Goal: Task Accomplishment & Management: Complete application form

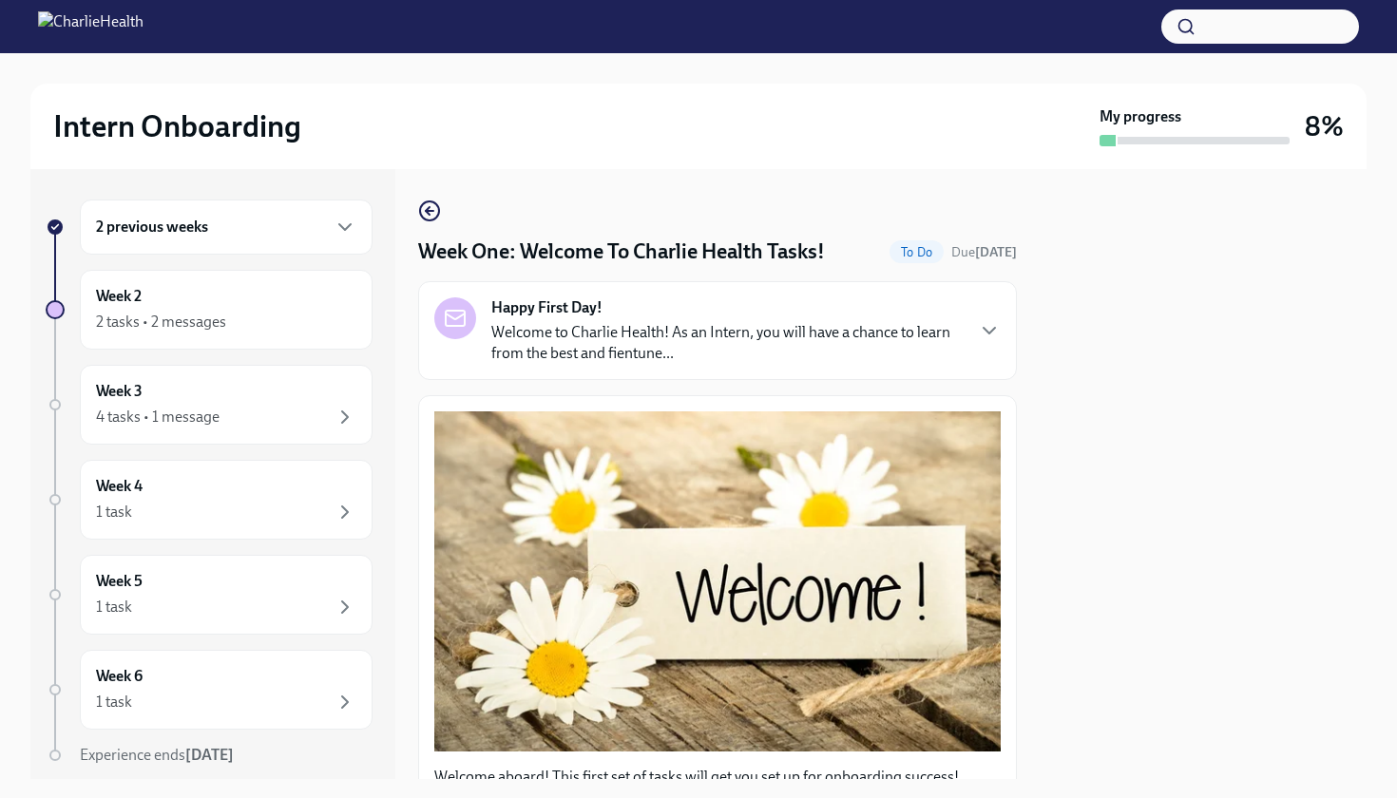
scroll to position [1856, 0]
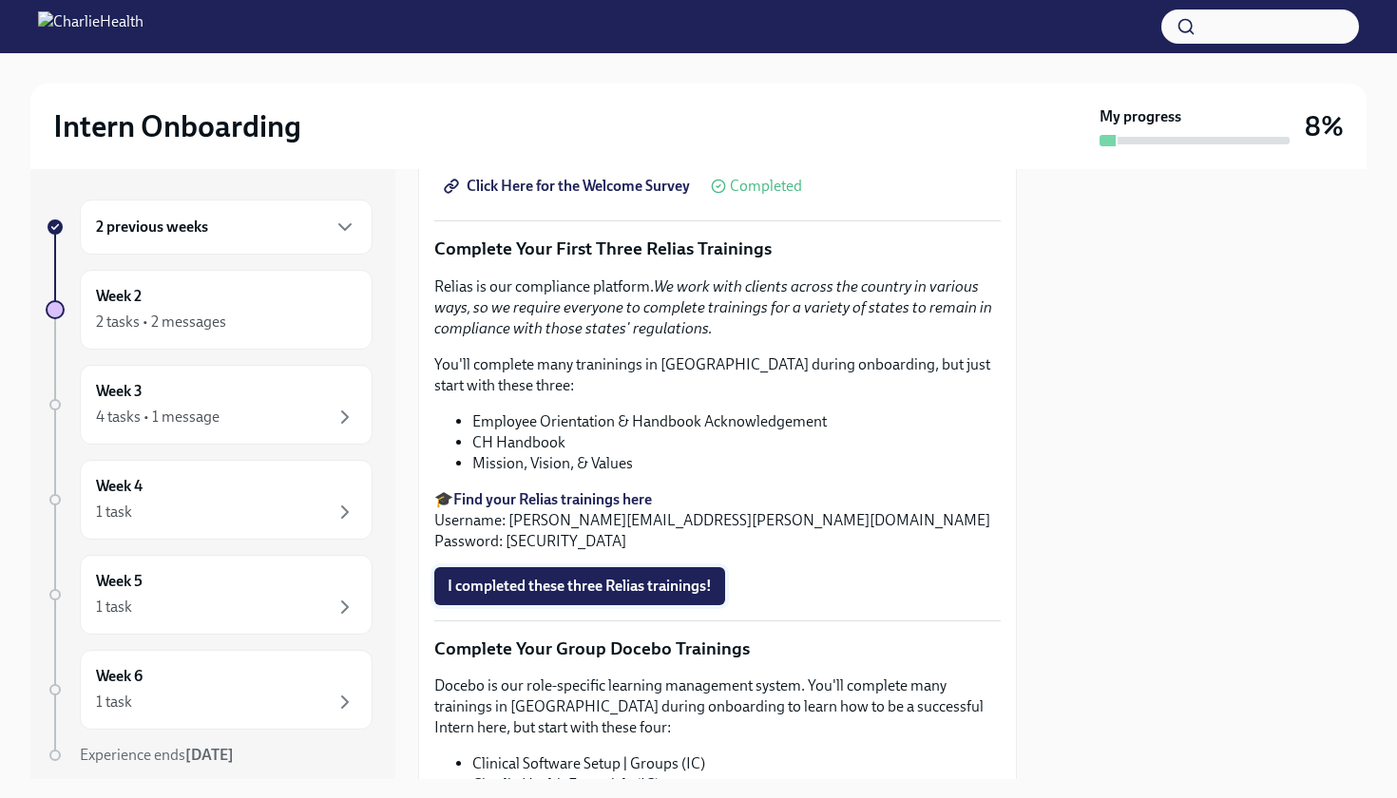
click at [557, 583] on span "I completed these three Relias trainings!" at bounding box center [579, 586] width 264 height 19
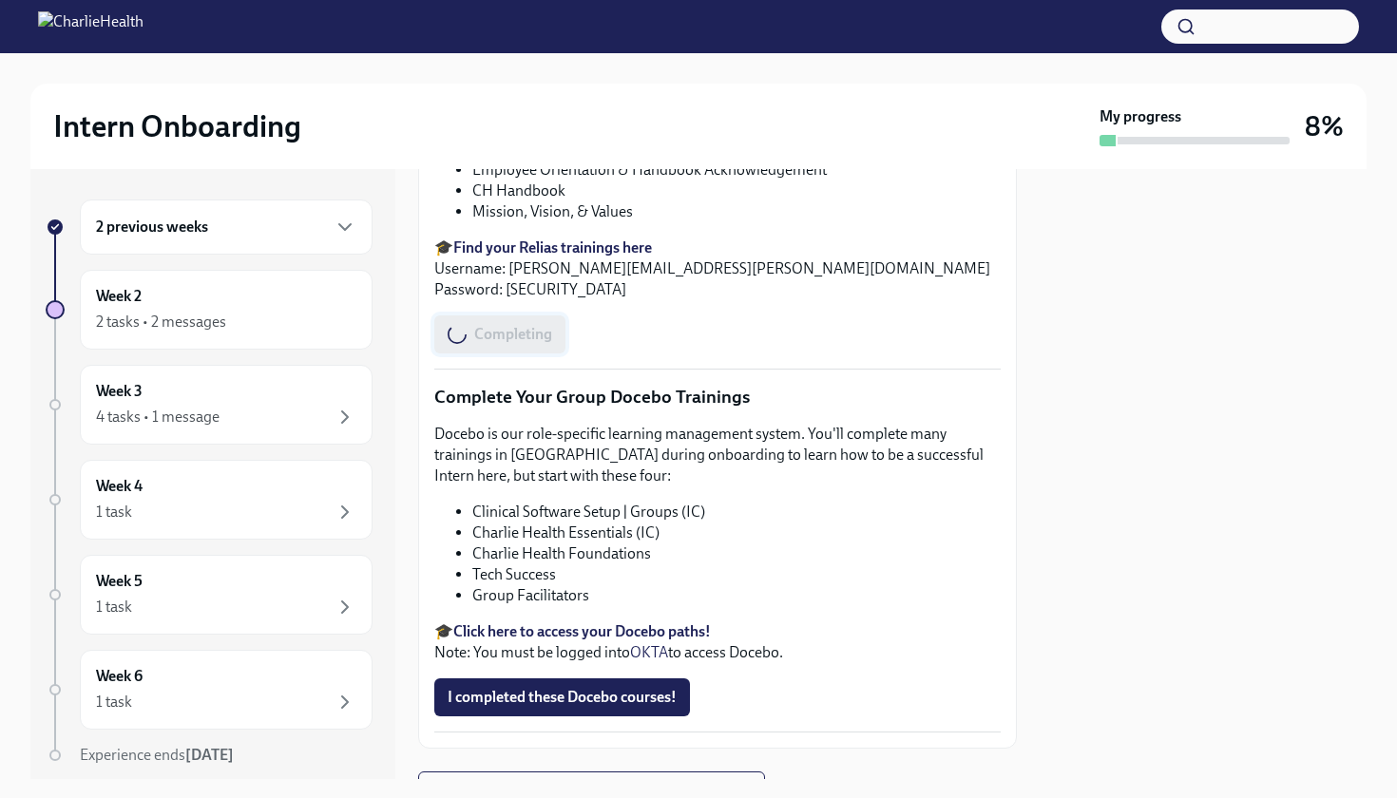
scroll to position [2120, 0]
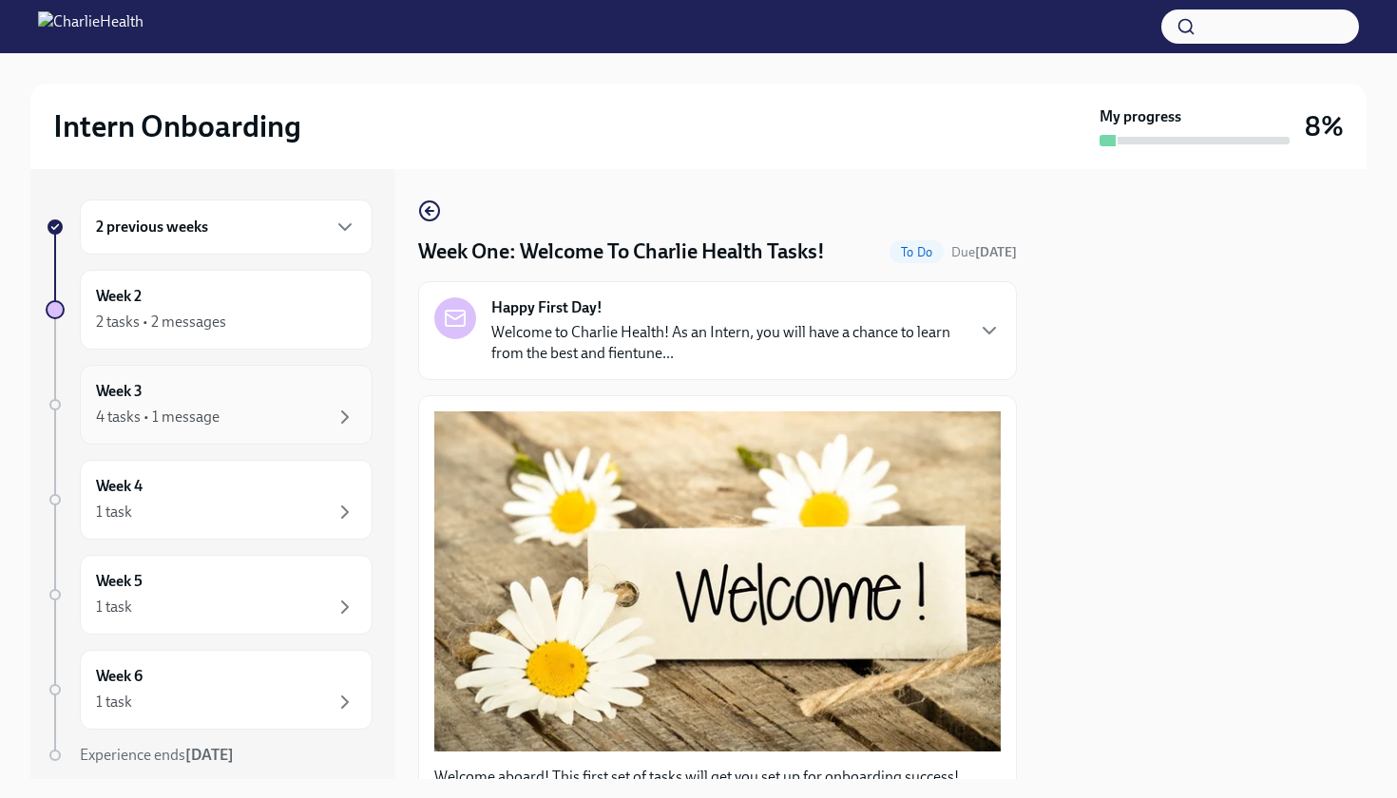
click at [303, 395] on div "Week 3 4 tasks • 1 message" at bounding box center [226, 405] width 260 height 48
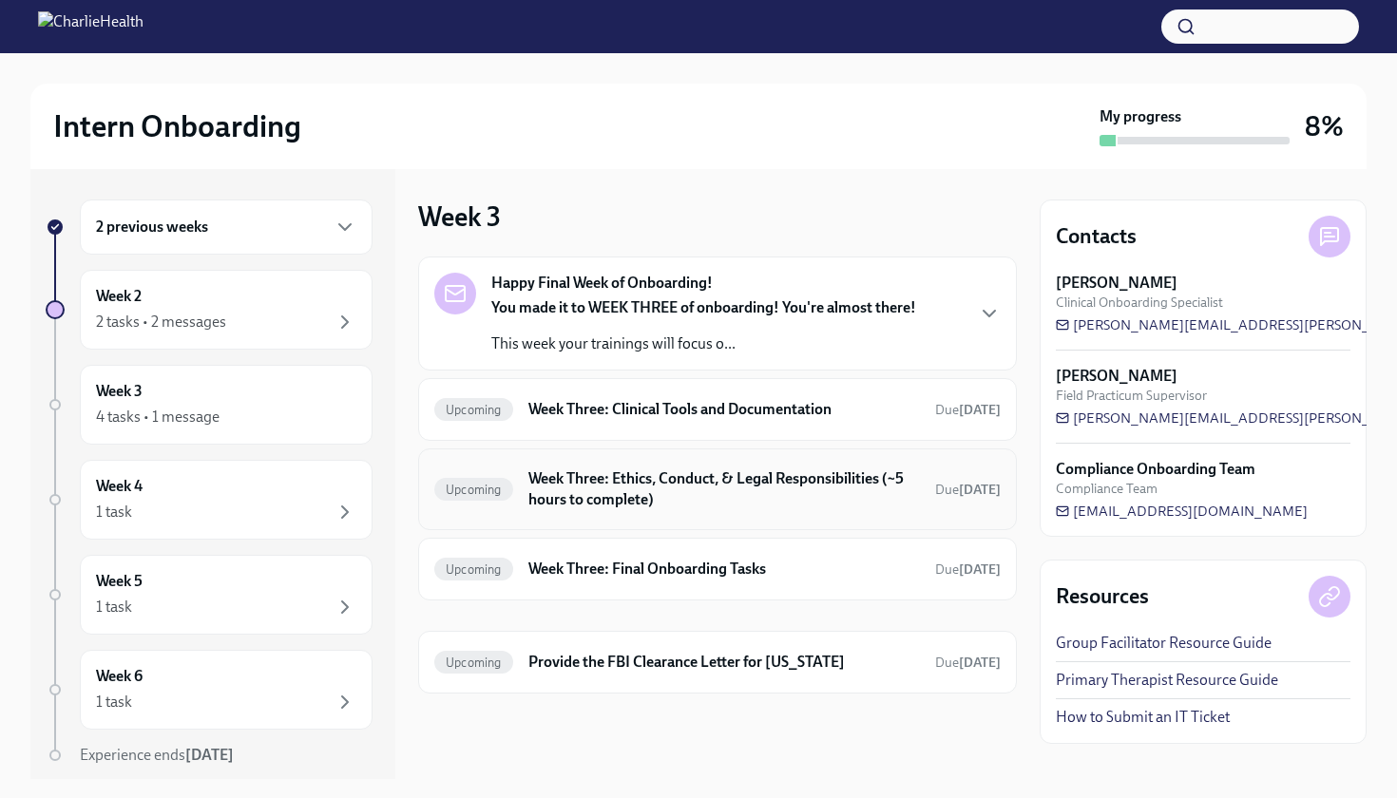
click at [608, 473] on h6 "Week Three: Ethics, Conduct, & Legal Responsibilities (~5 hours to complete)" at bounding box center [723, 489] width 391 height 42
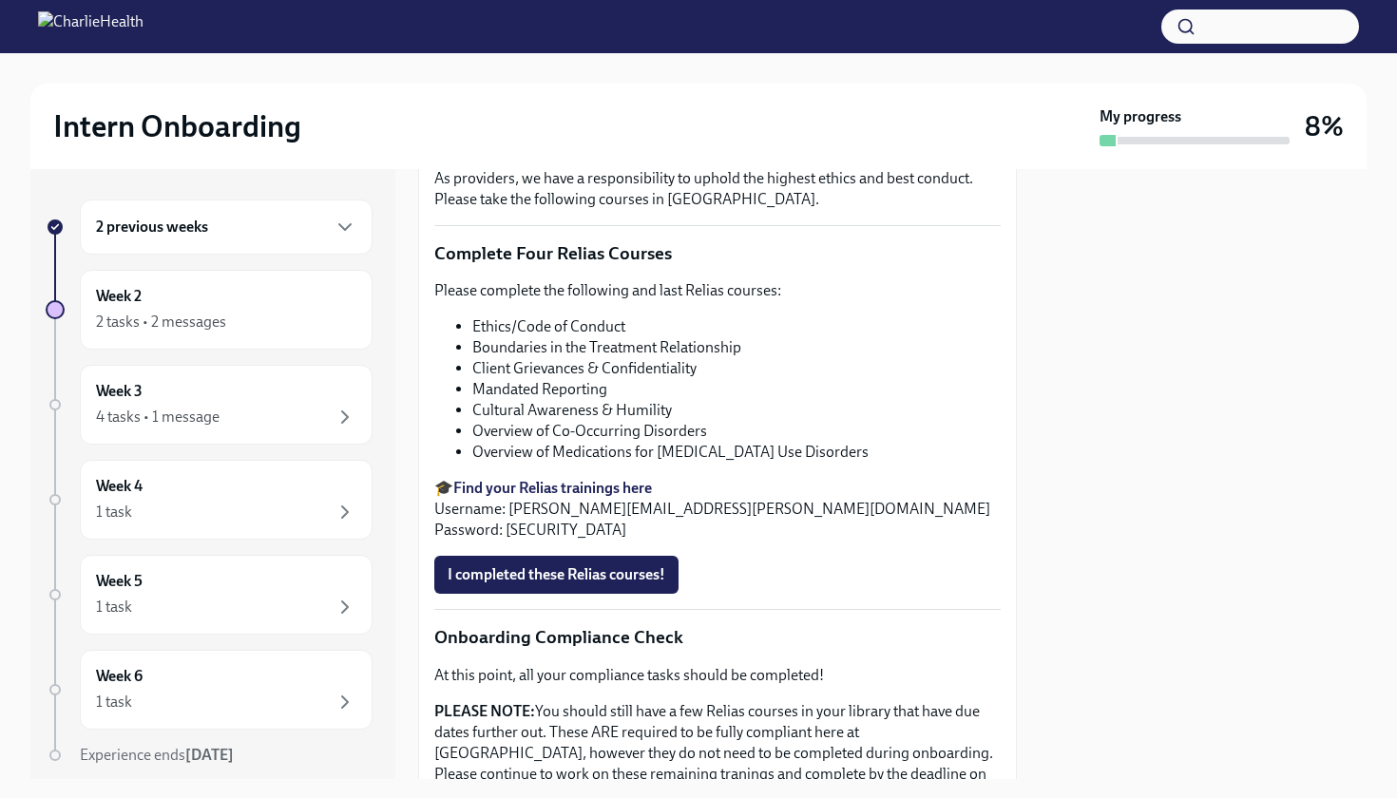
scroll to position [661, 0]
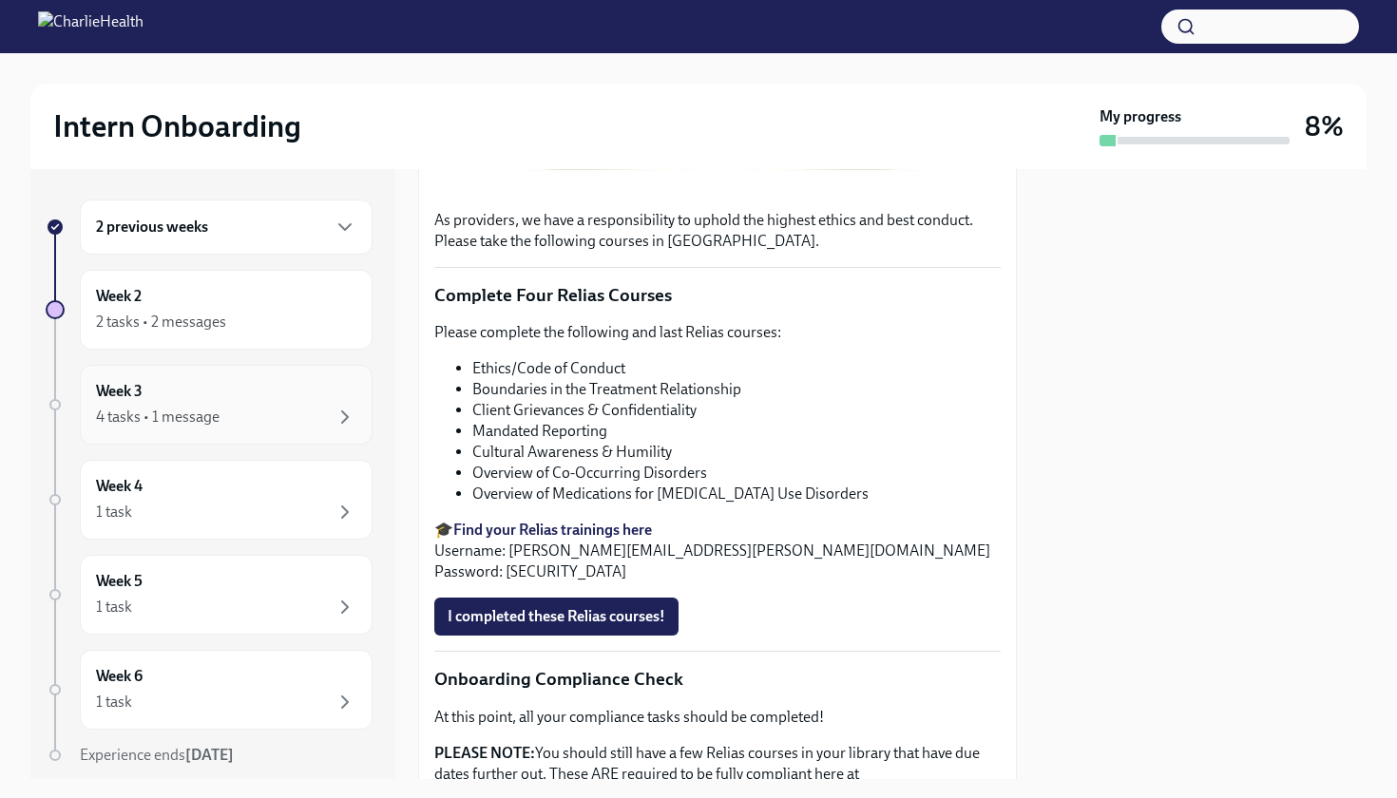
click at [309, 373] on div "Week 3 4 tasks • 1 message" at bounding box center [226, 405] width 293 height 80
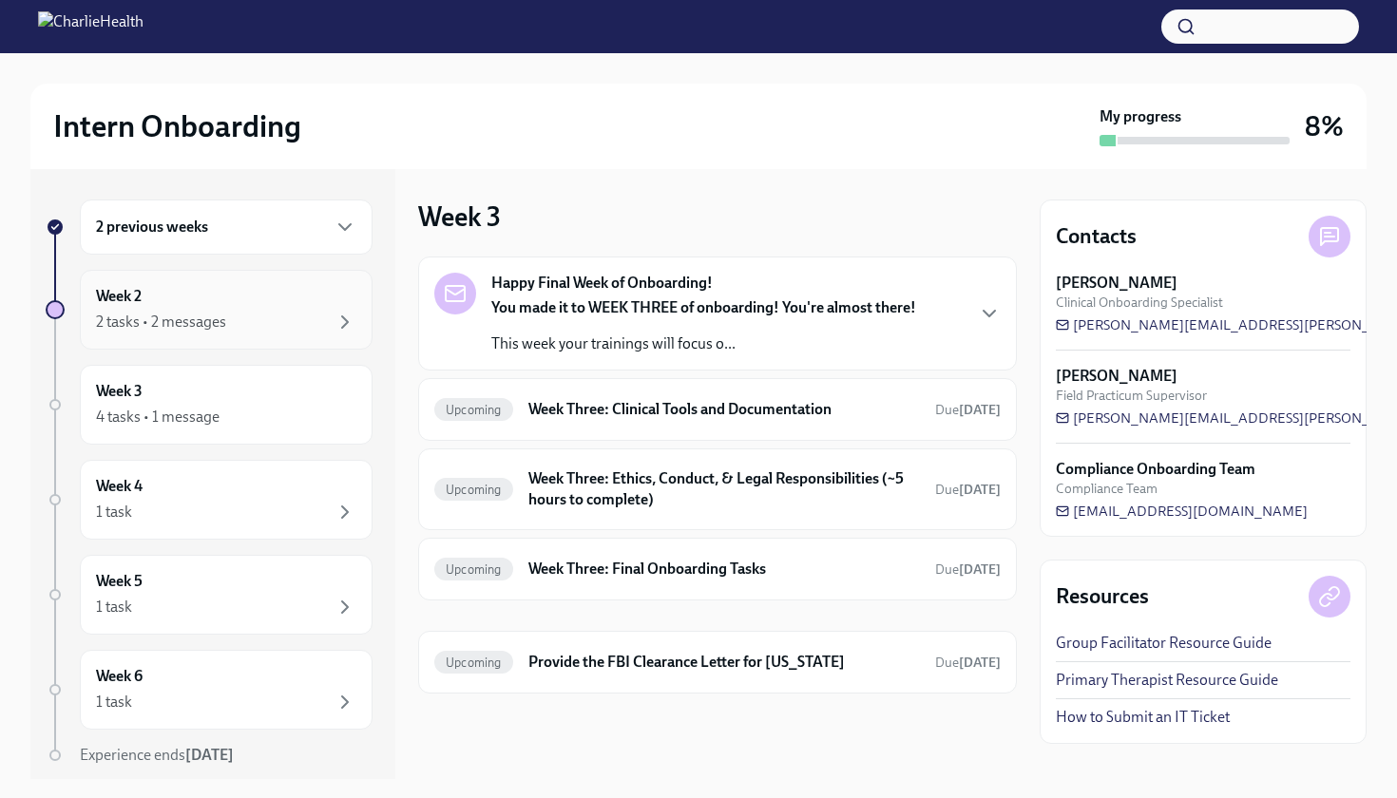
click at [312, 303] on div "Week 2 2 tasks • 2 messages" at bounding box center [226, 310] width 260 height 48
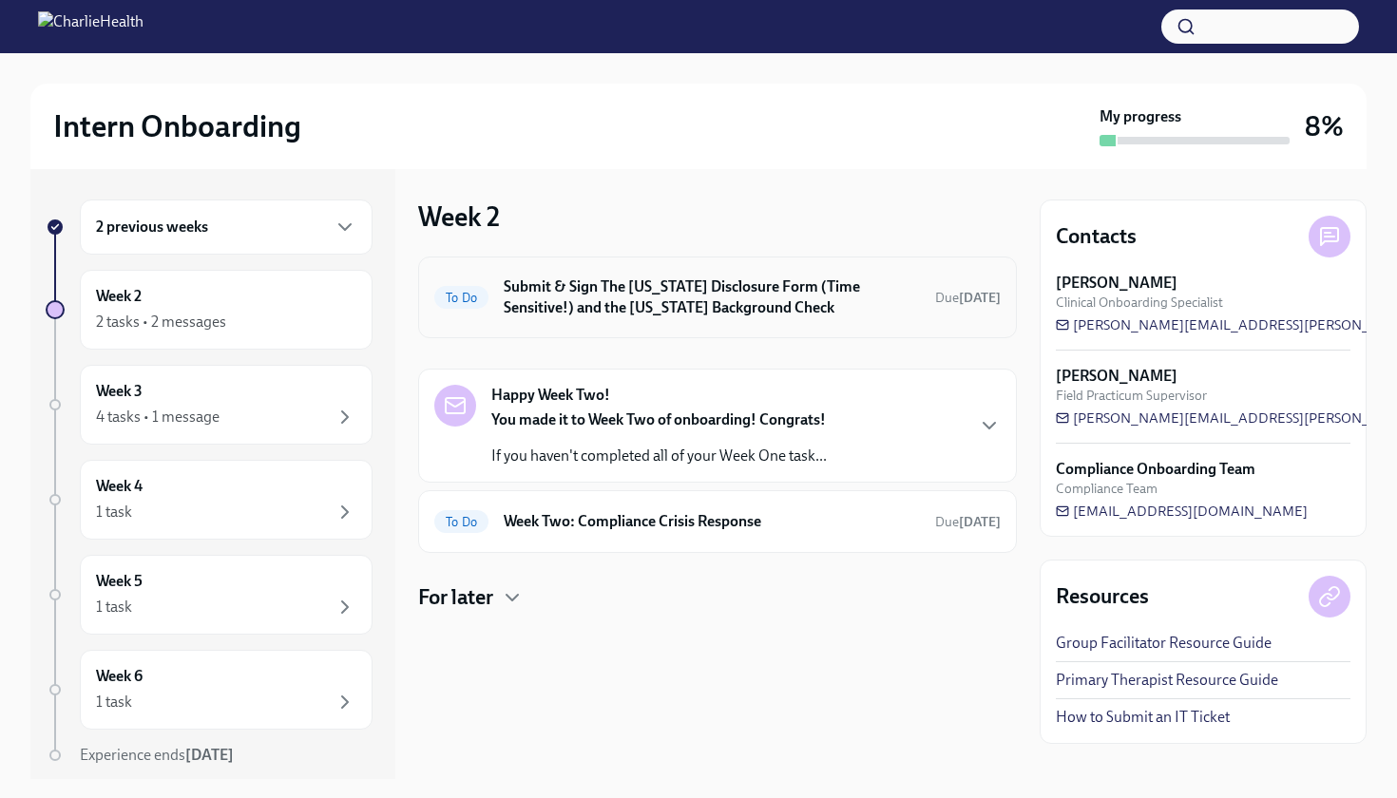
click at [779, 317] on h6 "Submit & Sign The [US_STATE] Disclosure Form (Time Sensitive!) and the [US_STAT…" at bounding box center [712, 297] width 416 height 42
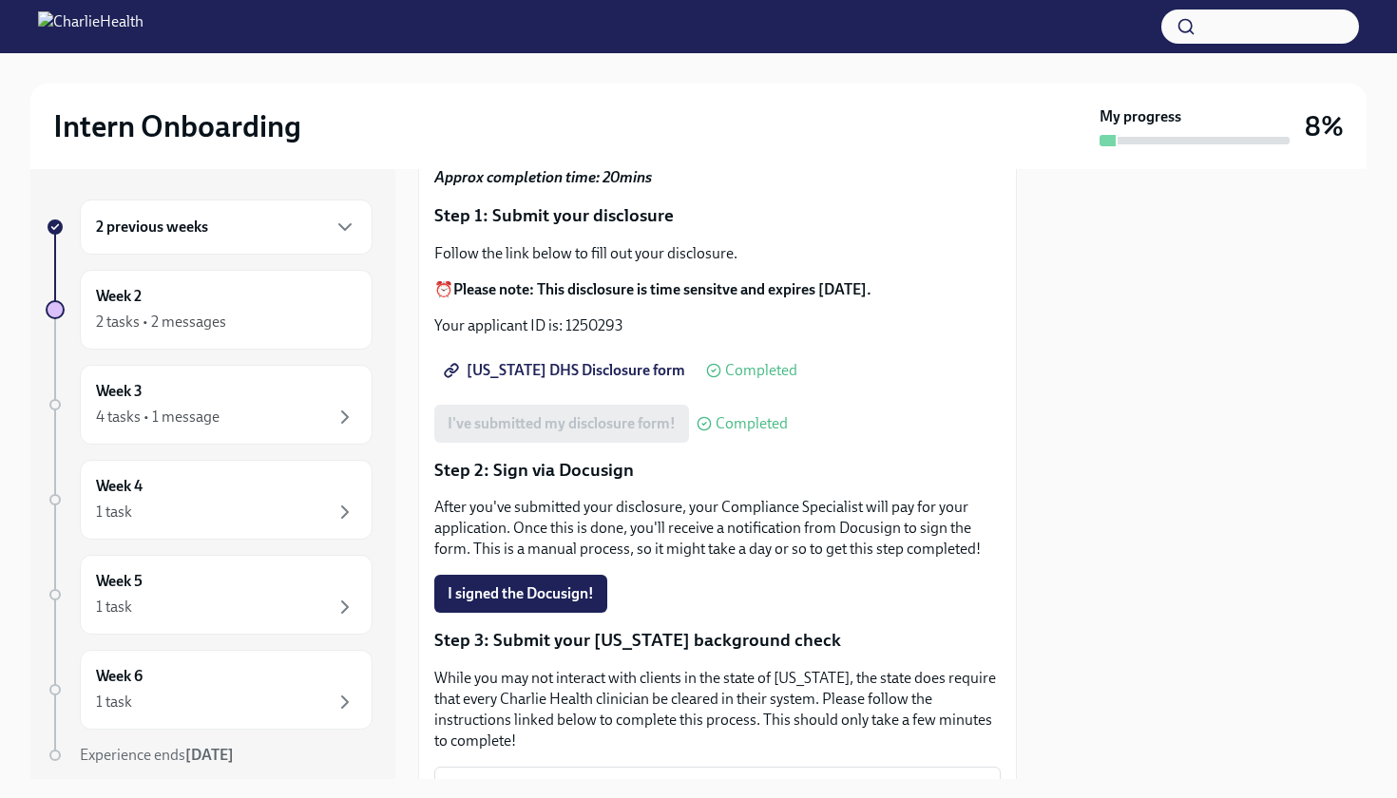
scroll to position [194, 0]
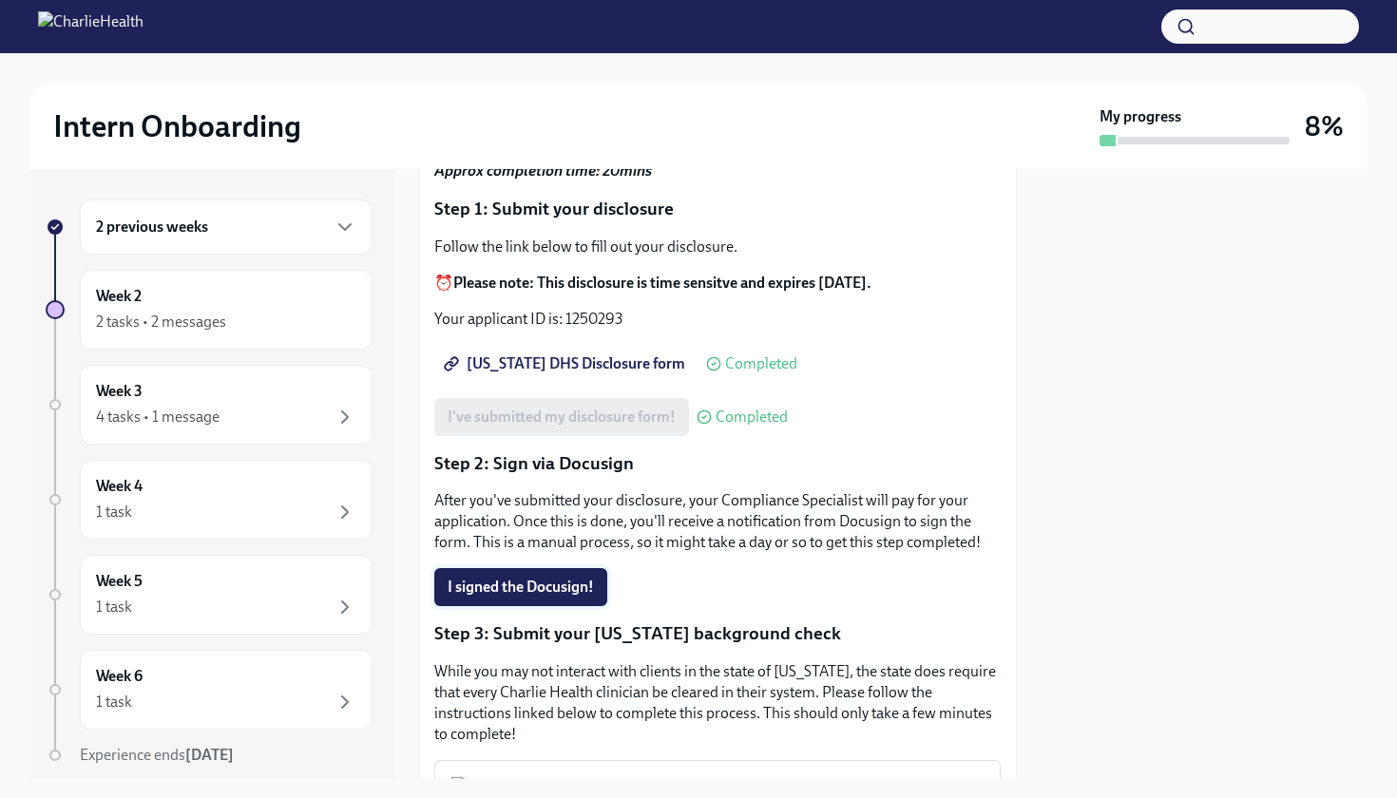
click at [565, 578] on span "I signed the Docusign!" at bounding box center [520, 587] width 146 height 19
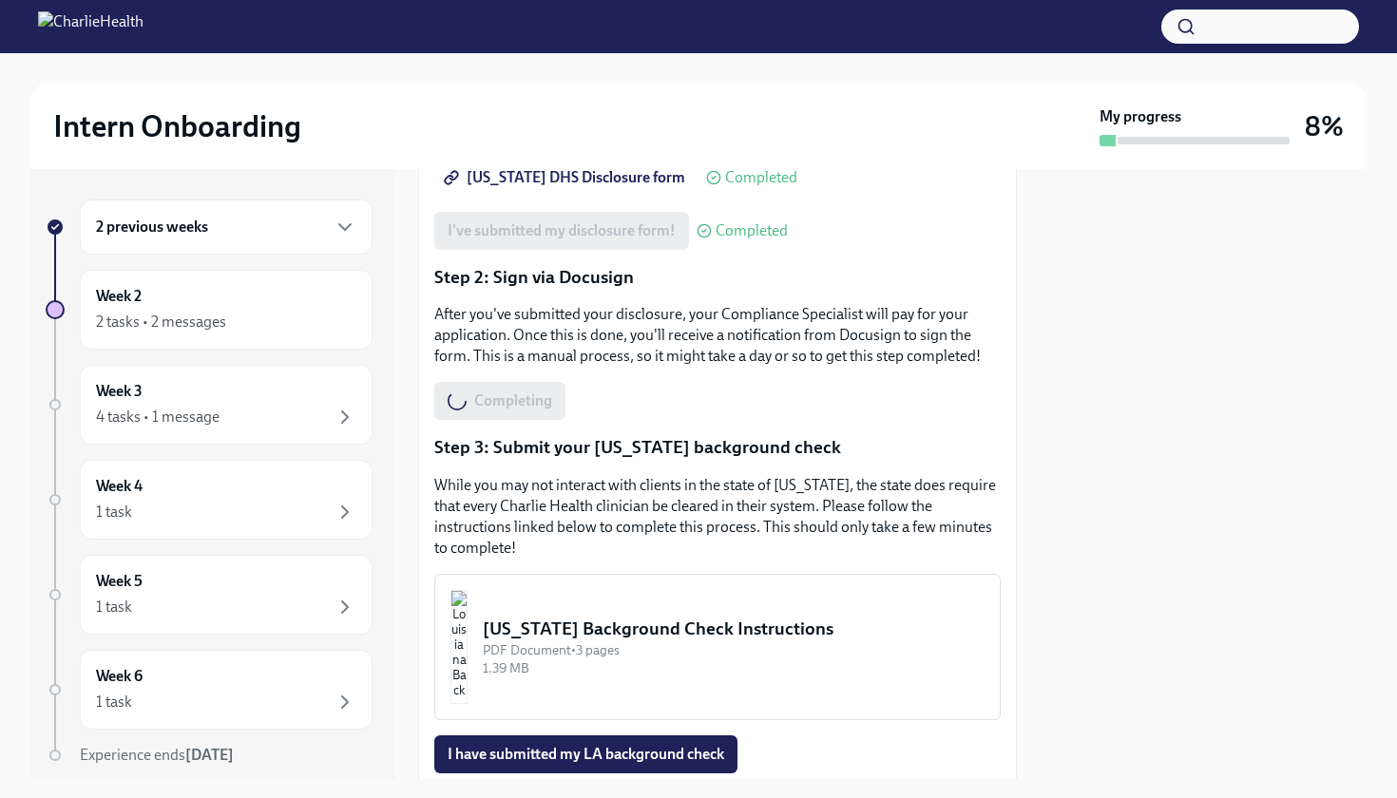
scroll to position [379, 0]
click at [607, 746] on span "I have submitted my LA background check" at bounding box center [585, 755] width 276 height 19
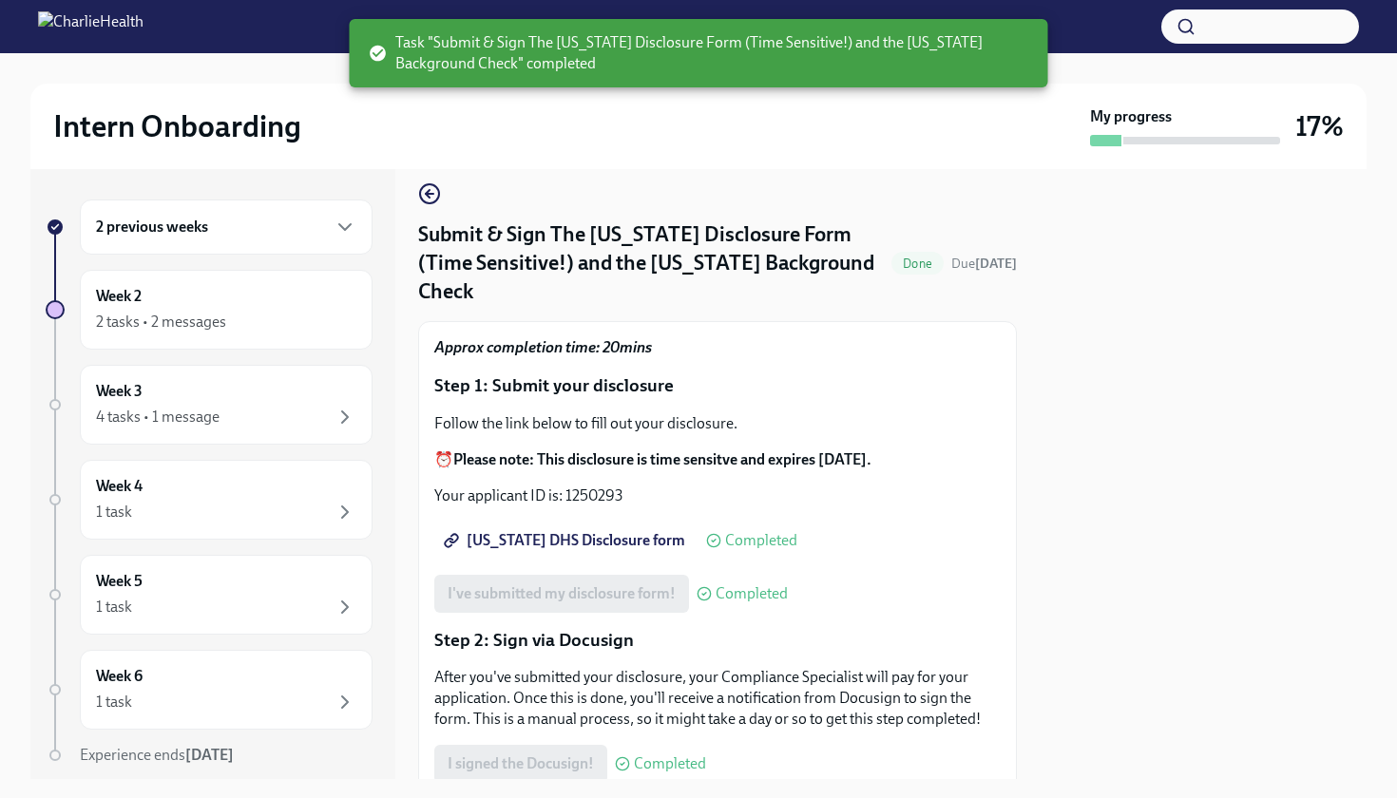
scroll to position [10, 0]
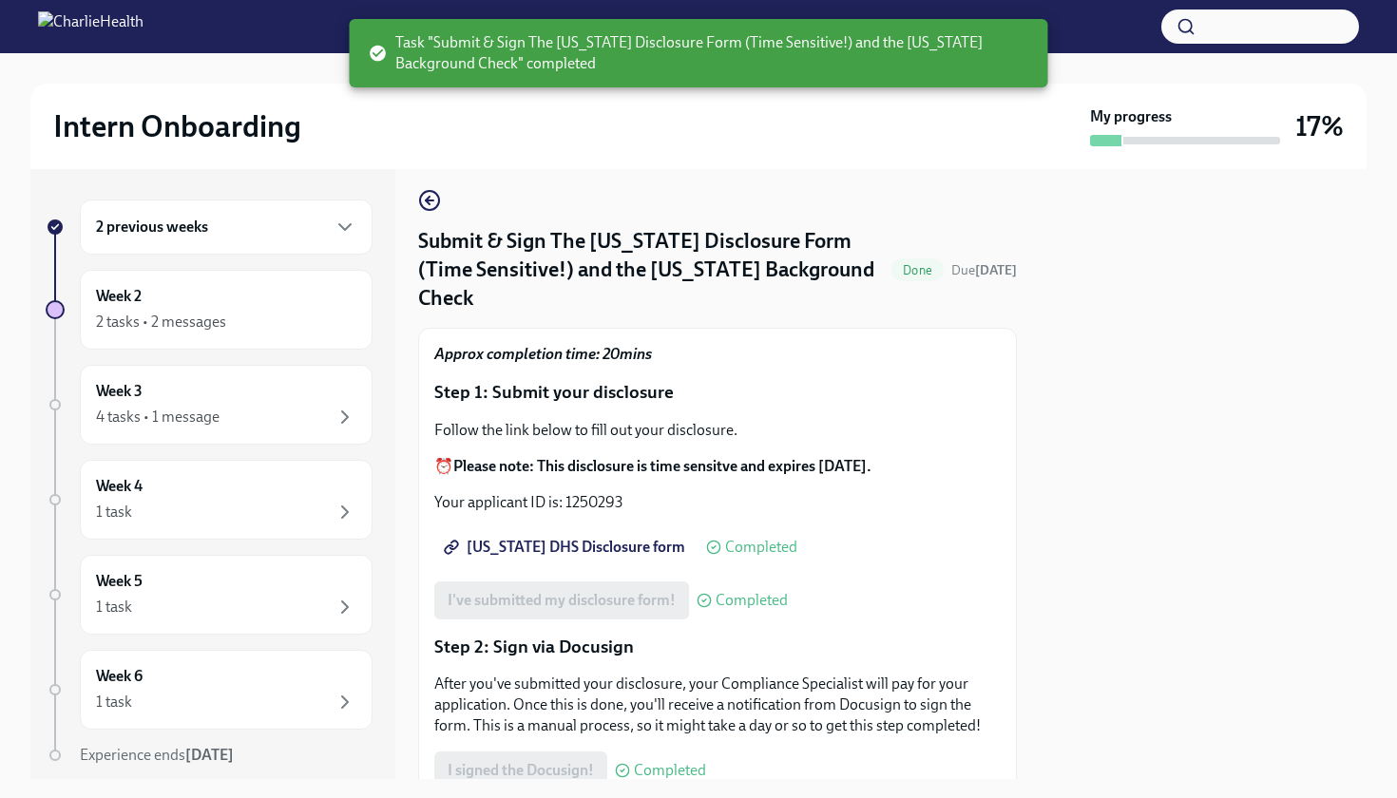
click at [323, 221] on div "2 previous weeks" at bounding box center [226, 227] width 260 height 23
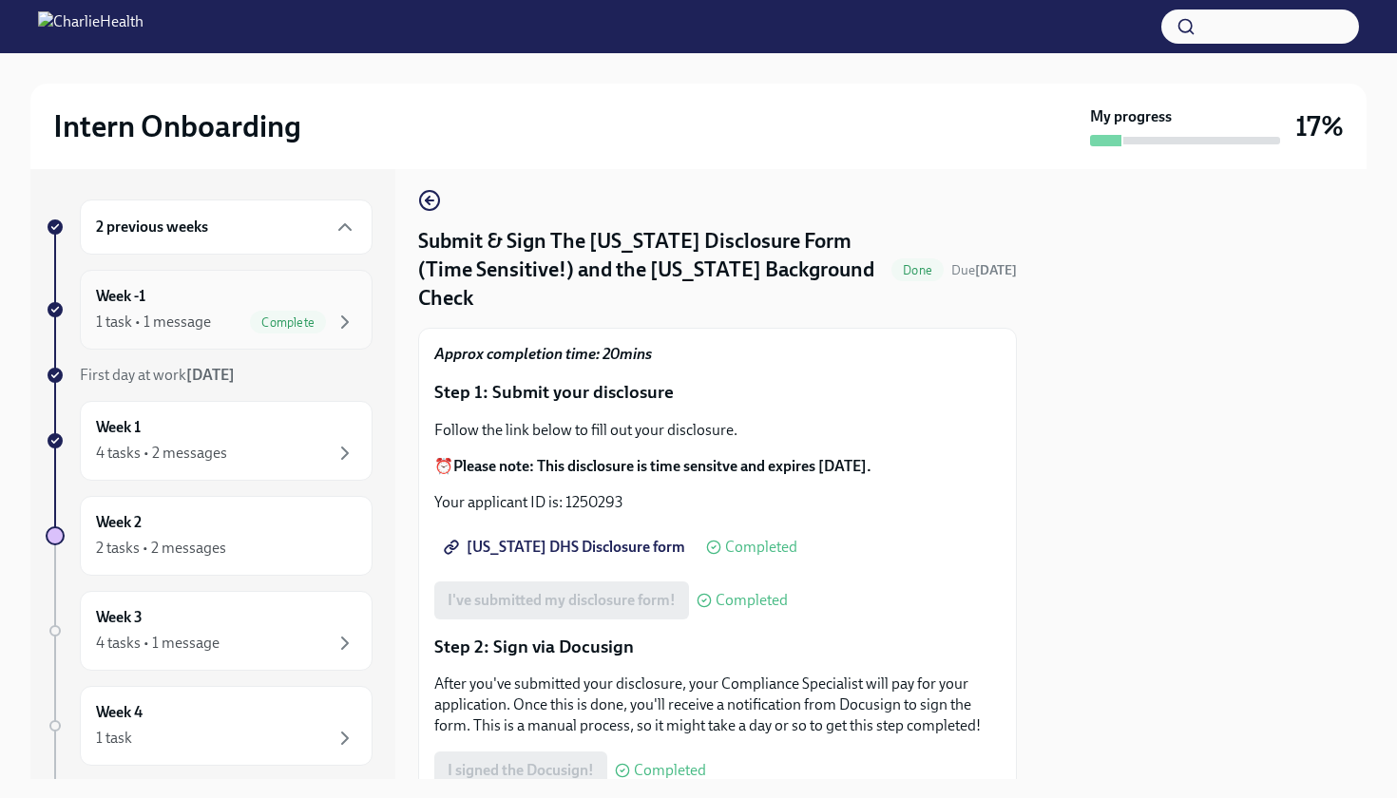
click at [302, 298] on div "Week -1 1 task • 1 message Complete" at bounding box center [226, 310] width 260 height 48
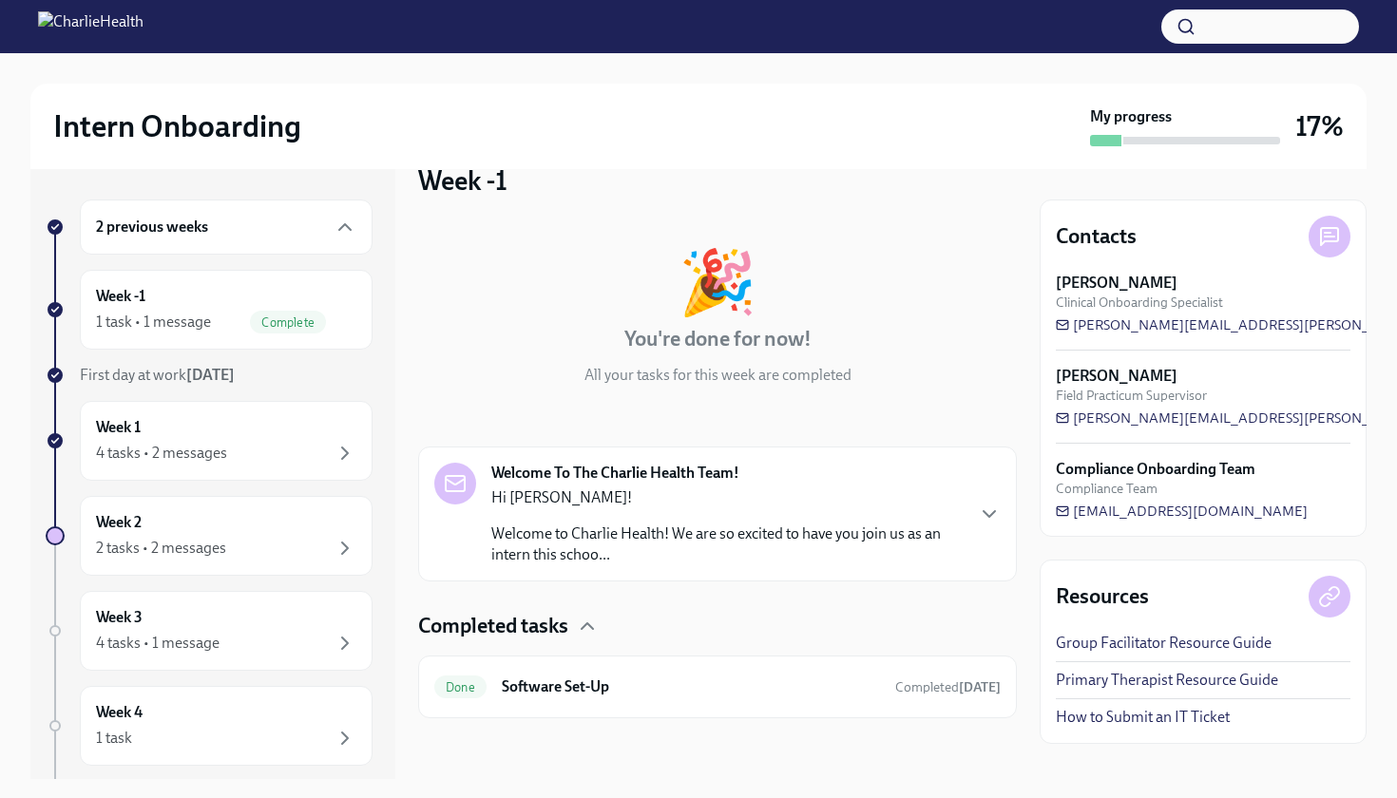
scroll to position [36, 0]
click at [297, 450] on div "4 tasks • 2 messages" at bounding box center [226, 453] width 260 height 23
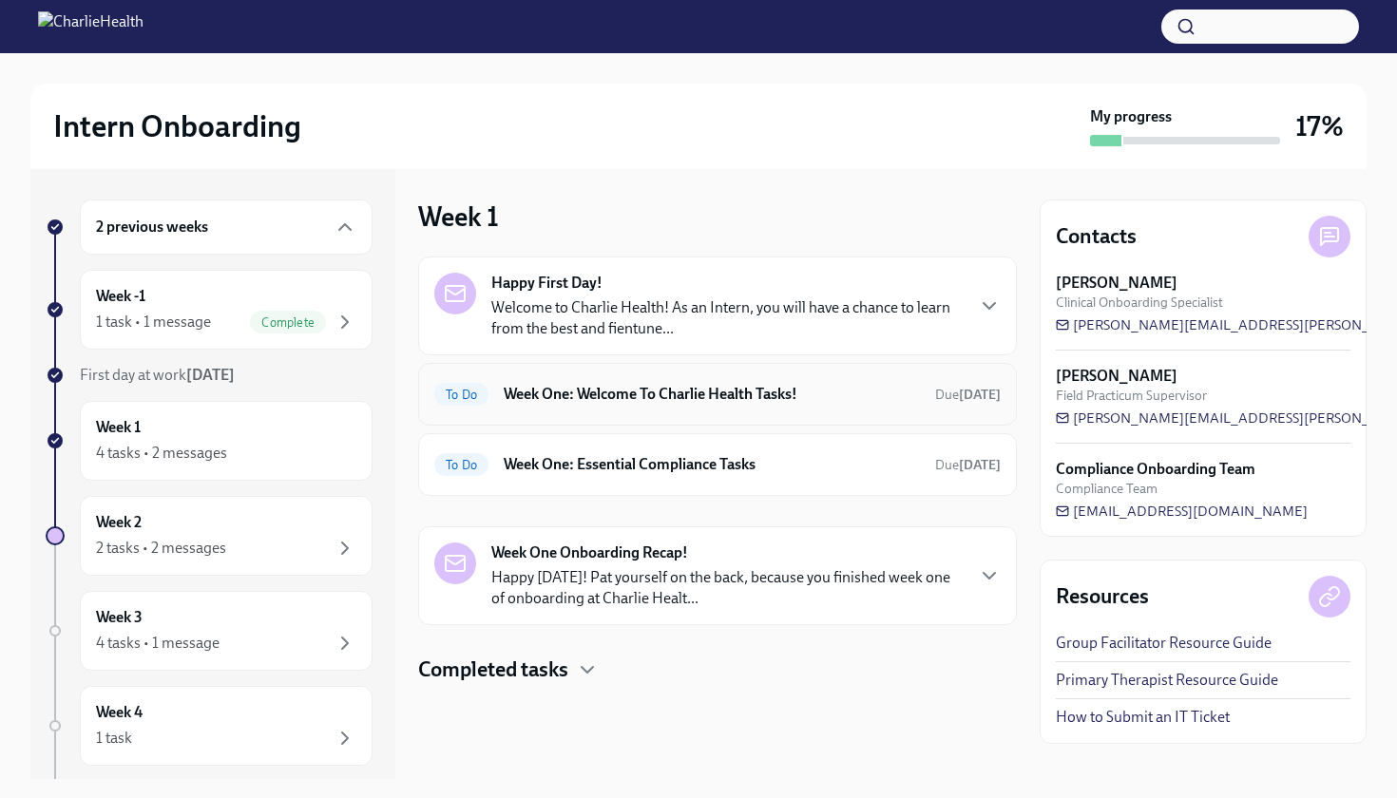
click at [829, 395] on h6 "Week One: Welcome To Charlie Health Tasks!" at bounding box center [712, 394] width 416 height 21
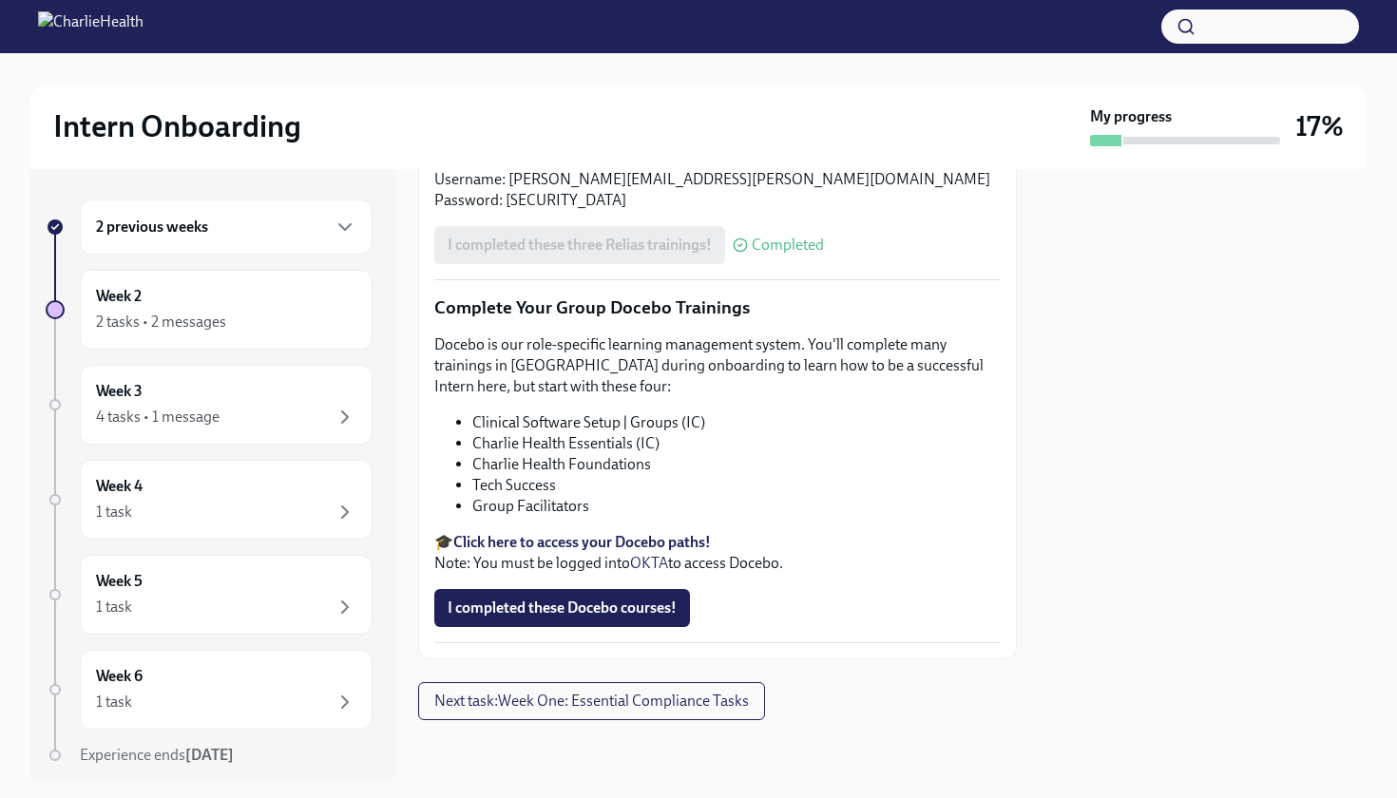
scroll to position [2165, 0]
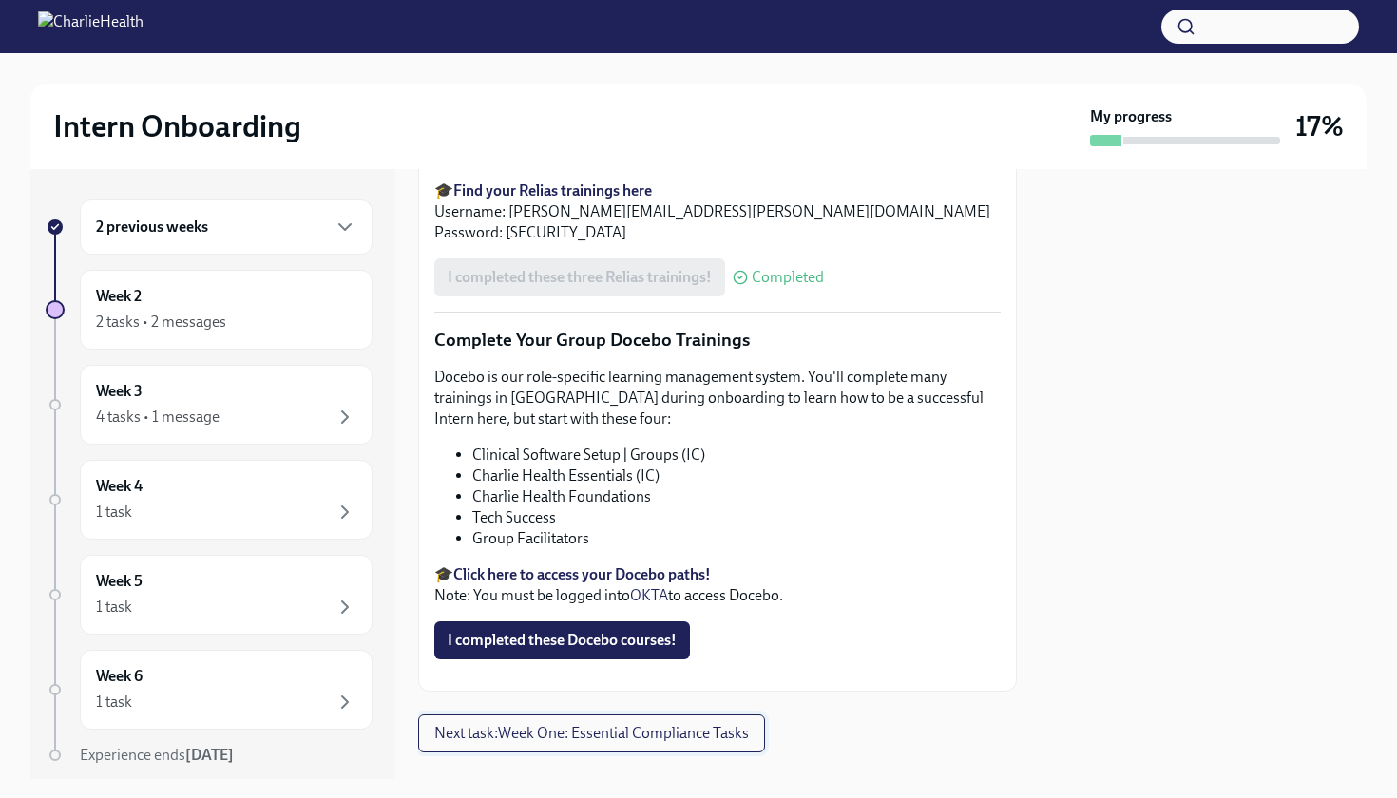
click at [589, 734] on span "Next task : Week One: Essential Compliance Tasks" at bounding box center [591, 733] width 314 height 19
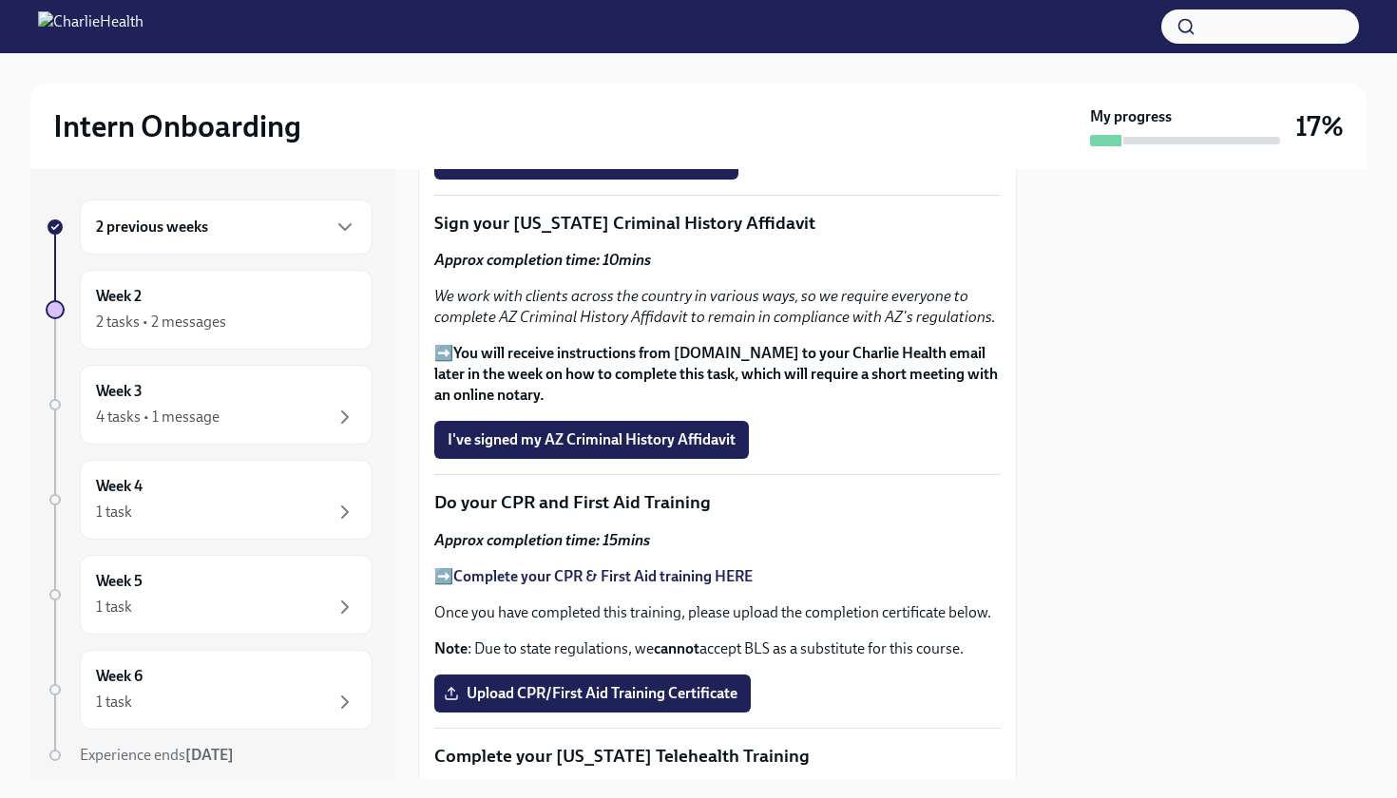
scroll to position [2399, 0]
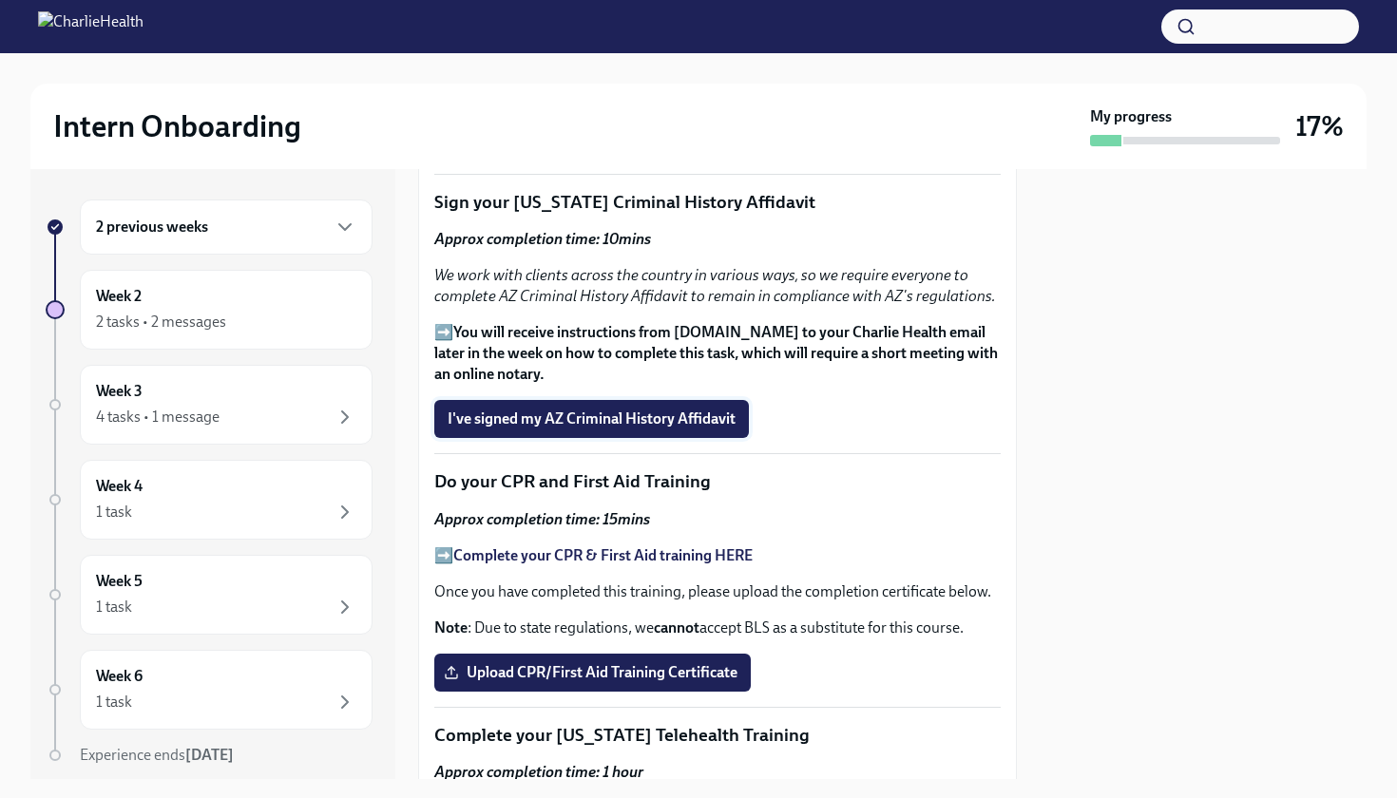
click at [582, 409] on span "I've signed my AZ Criminal History Affidavit" at bounding box center [591, 418] width 288 height 19
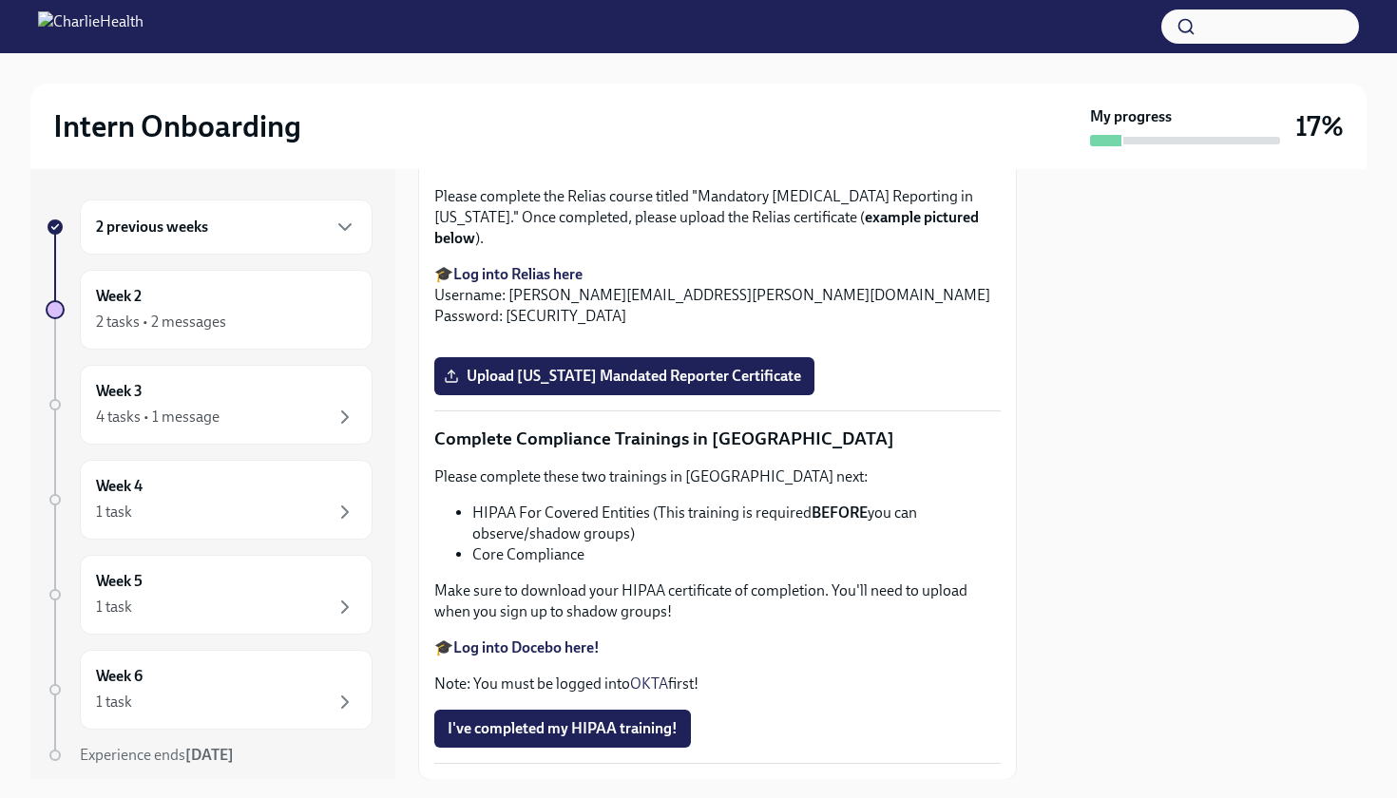
scroll to position [3444, 0]
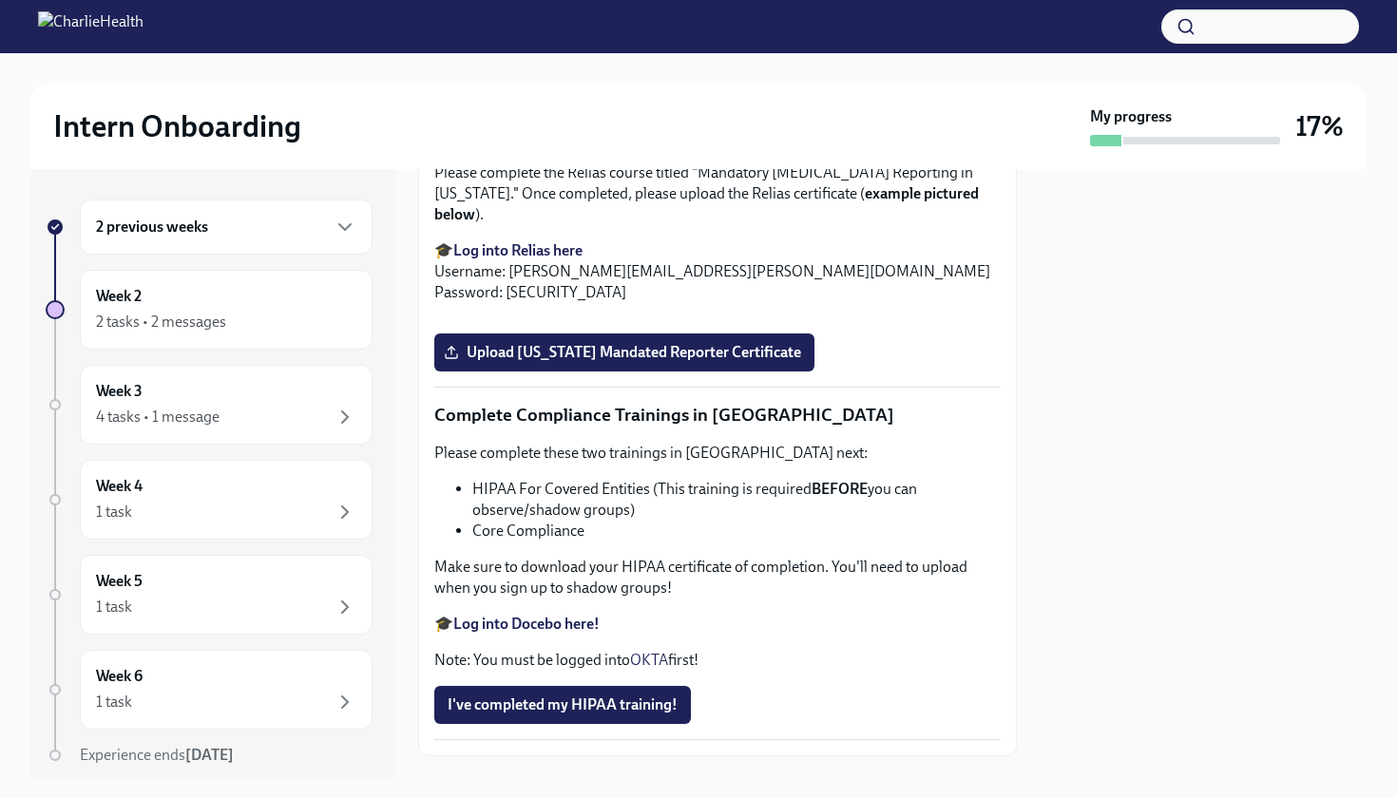
click at [576, 46] on span "Upload [US_STATE] Telehealth Certificate" at bounding box center [593, 36] width 293 height 19
click at [0, 0] on input "Upload [US_STATE] Telehealth Certificate" at bounding box center [0, 0] width 0 height 0
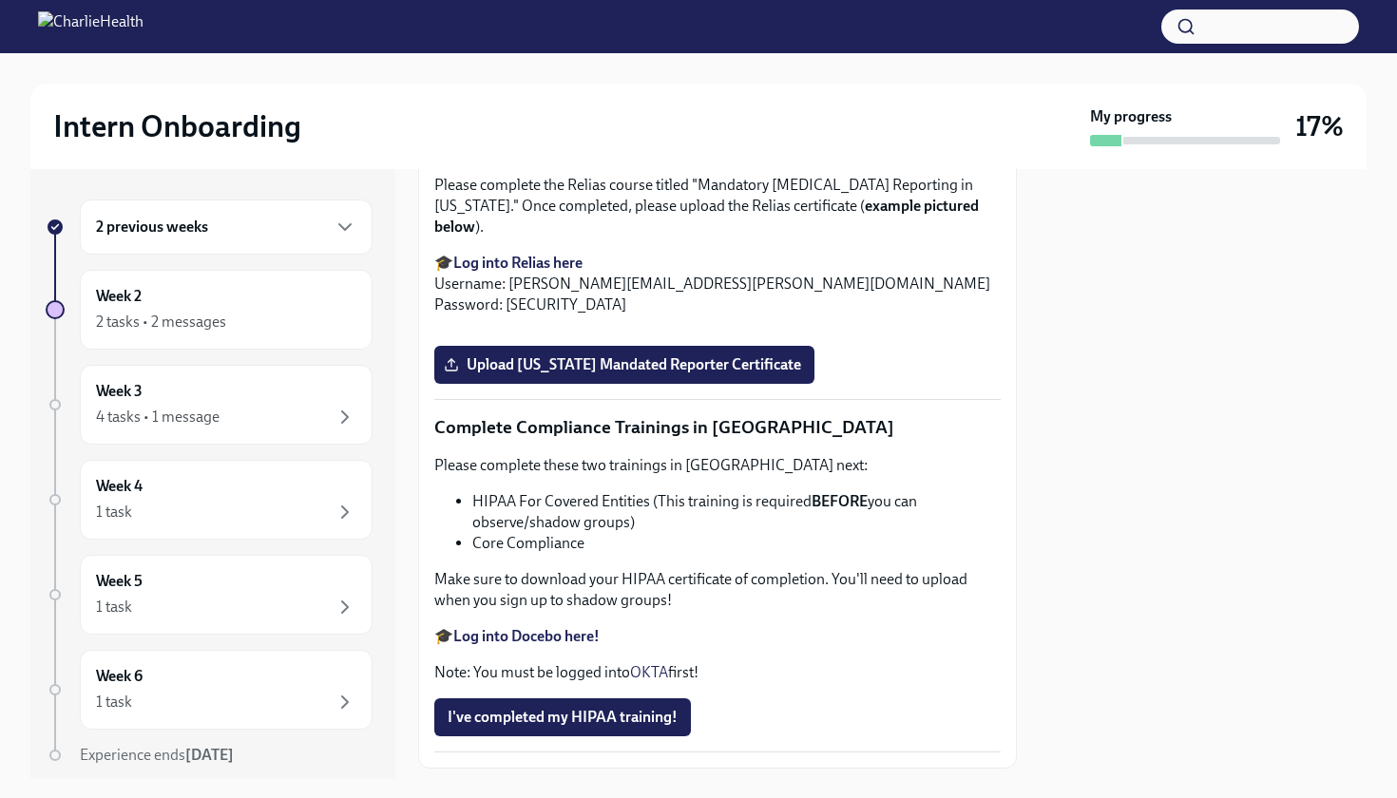
scroll to position [3436, 0]
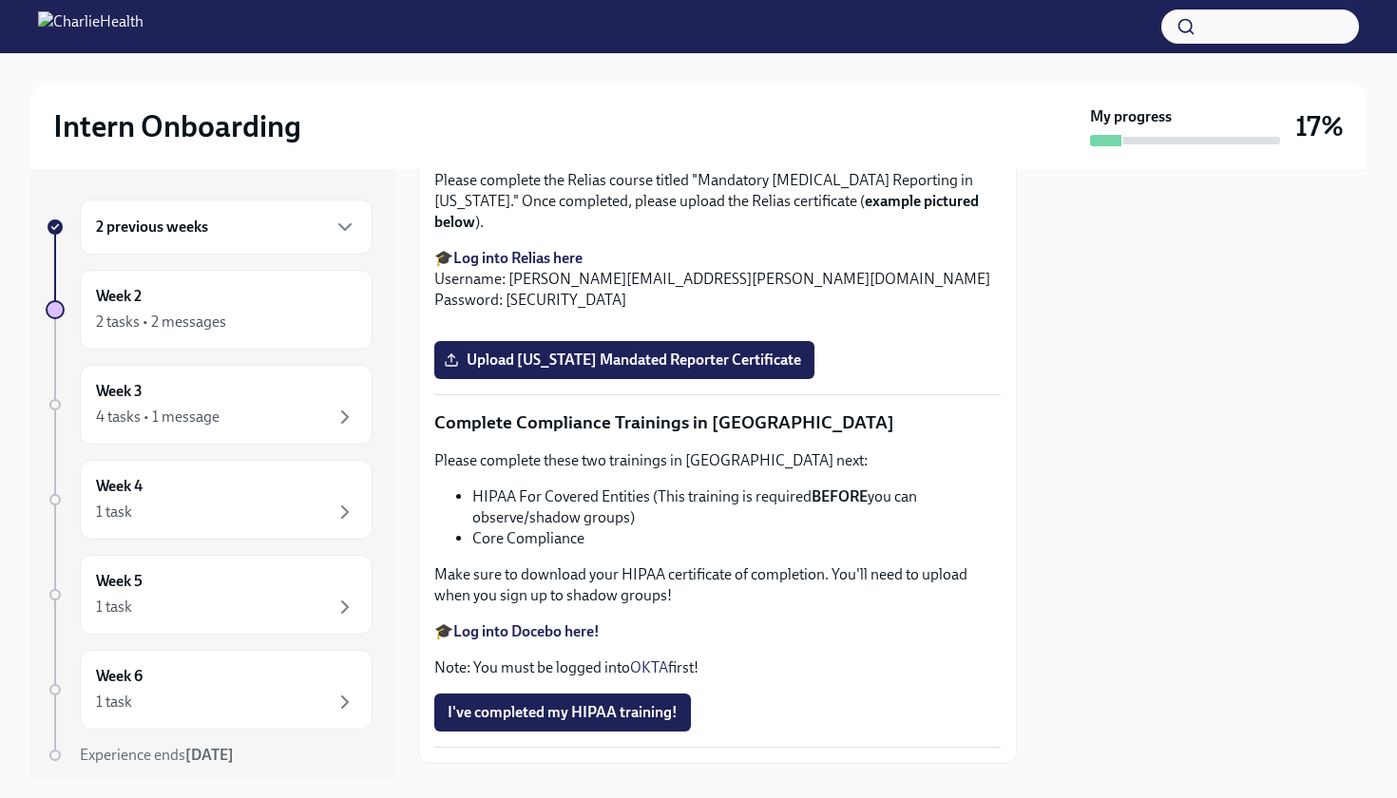
click at [577, 53] on span "Upload [US_STATE] Telehealth Certificate" at bounding box center [593, 43] width 293 height 19
click at [0, 0] on input "Upload [US_STATE] Telehealth Certificate" at bounding box center [0, 0] width 0 height 0
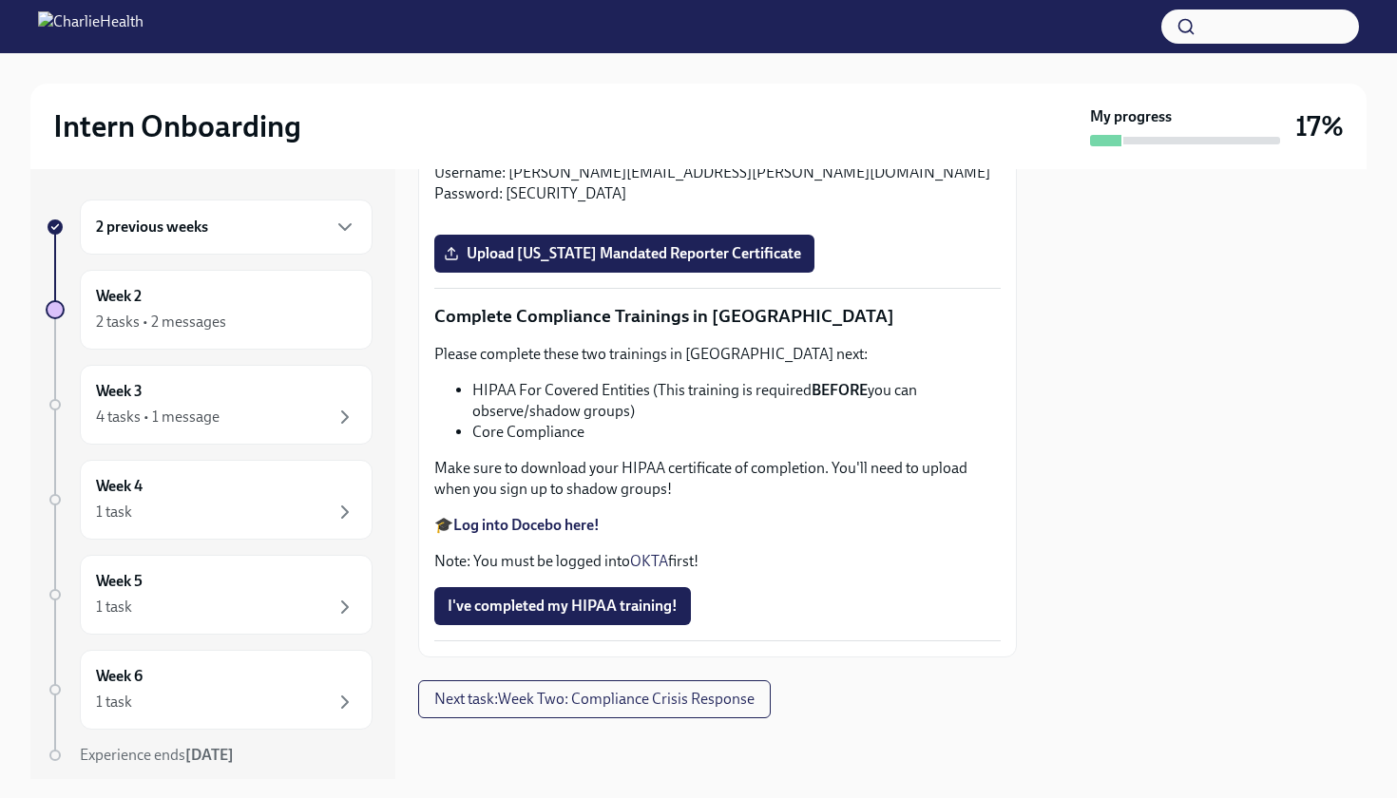
scroll to position [4128, 0]
click at [621, 263] on span "Upload [US_STATE] Mandated Reporter Certificate" at bounding box center [623, 253] width 353 height 19
click at [0, 0] on input "Upload [US_STATE] Mandated Reporter Certificate" at bounding box center [0, 0] width 0 height 0
click at [579, 525] on strong "Log into Docebo here!" at bounding box center [526, 525] width 146 height 18
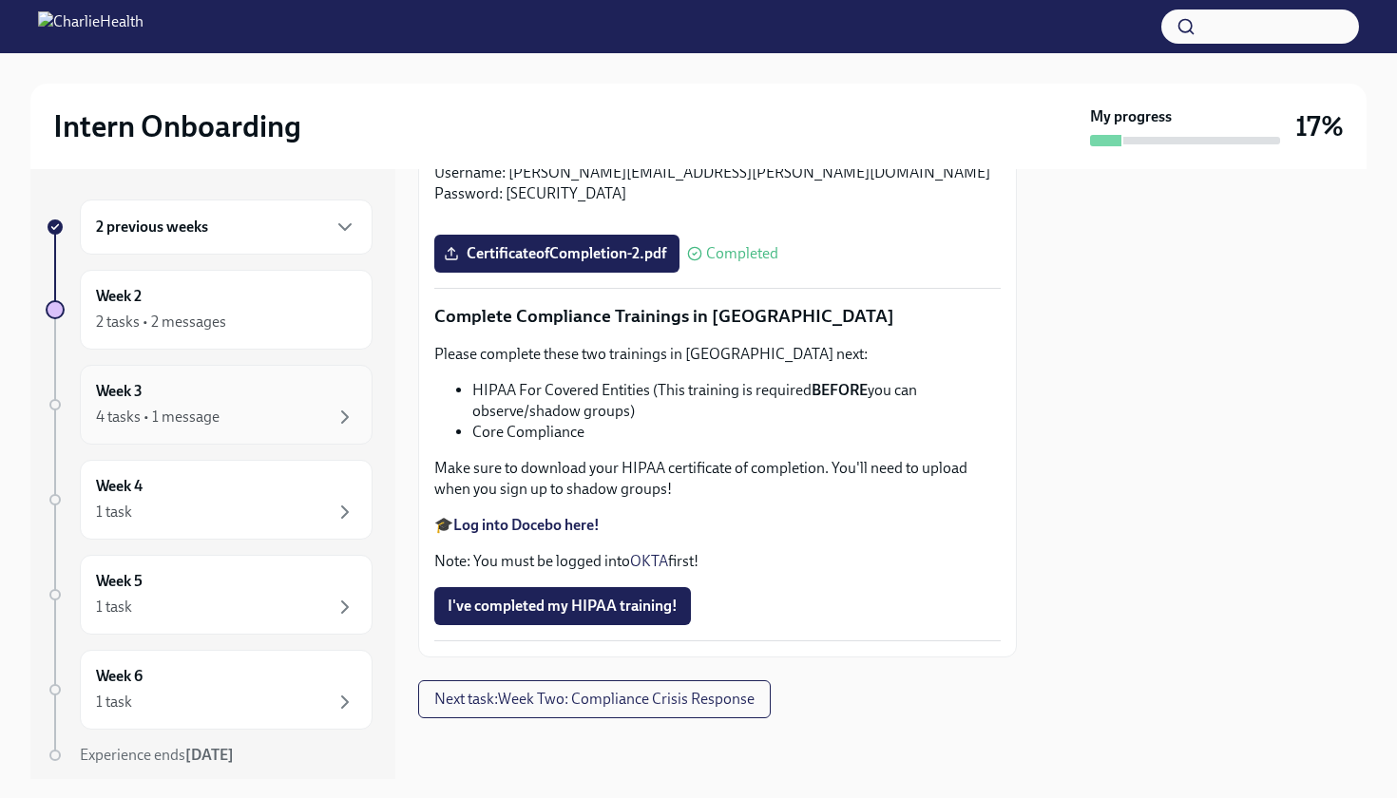
click at [291, 406] on div "4 tasks • 1 message" at bounding box center [226, 417] width 260 height 23
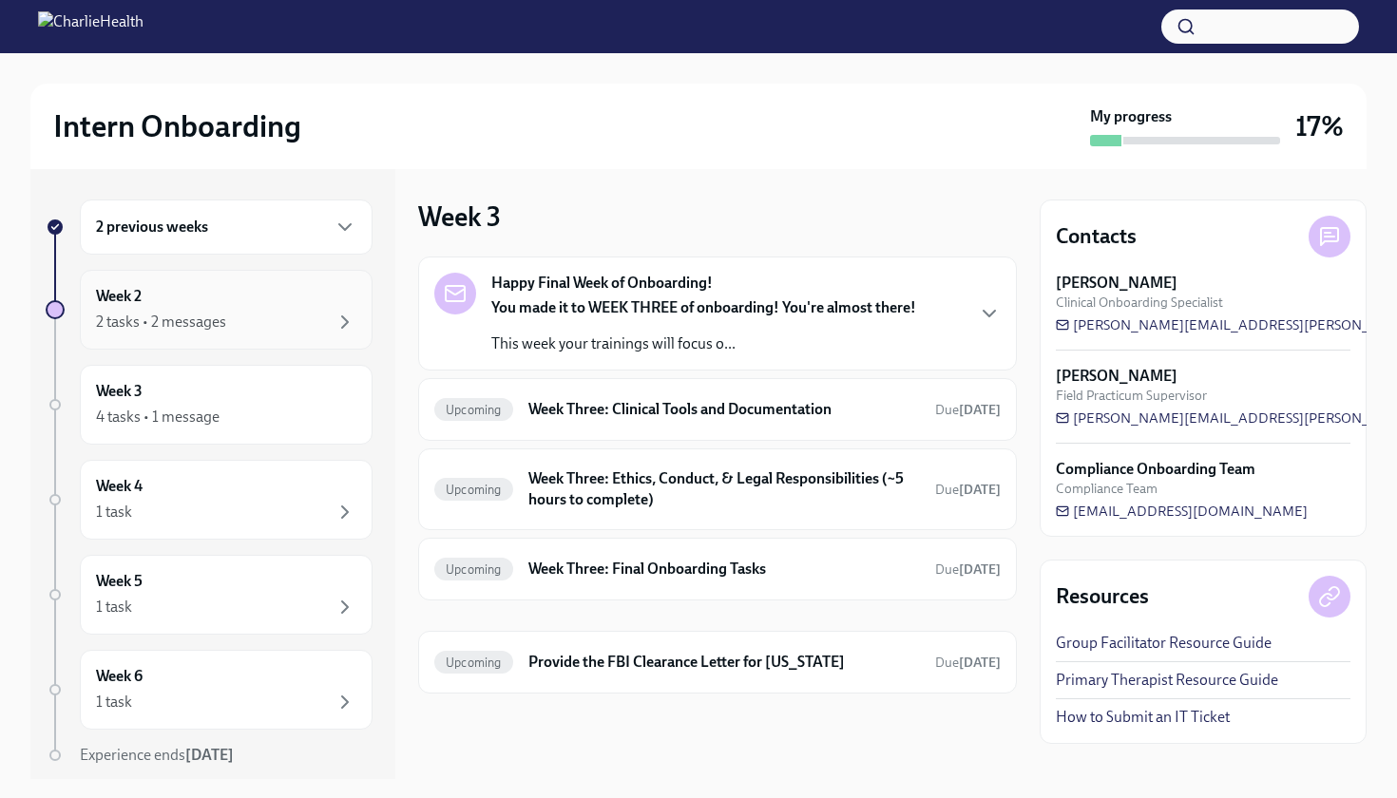
click at [241, 341] on div "Week 2 2 tasks • 2 messages" at bounding box center [226, 310] width 293 height 80
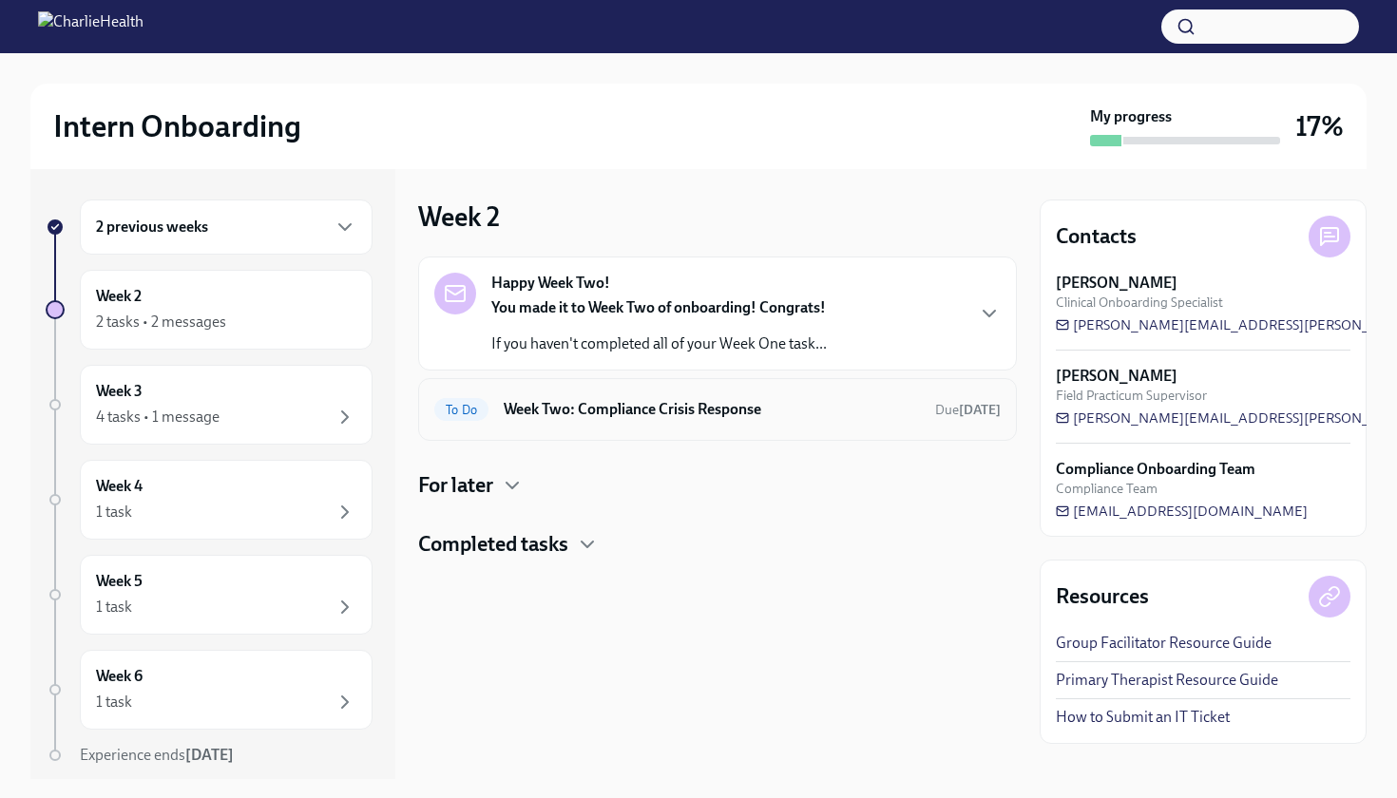
click at [720, 402] on h6 "Week Two: Compliance Crisis Response" at bounding box center [712, 409] width 416 height 21
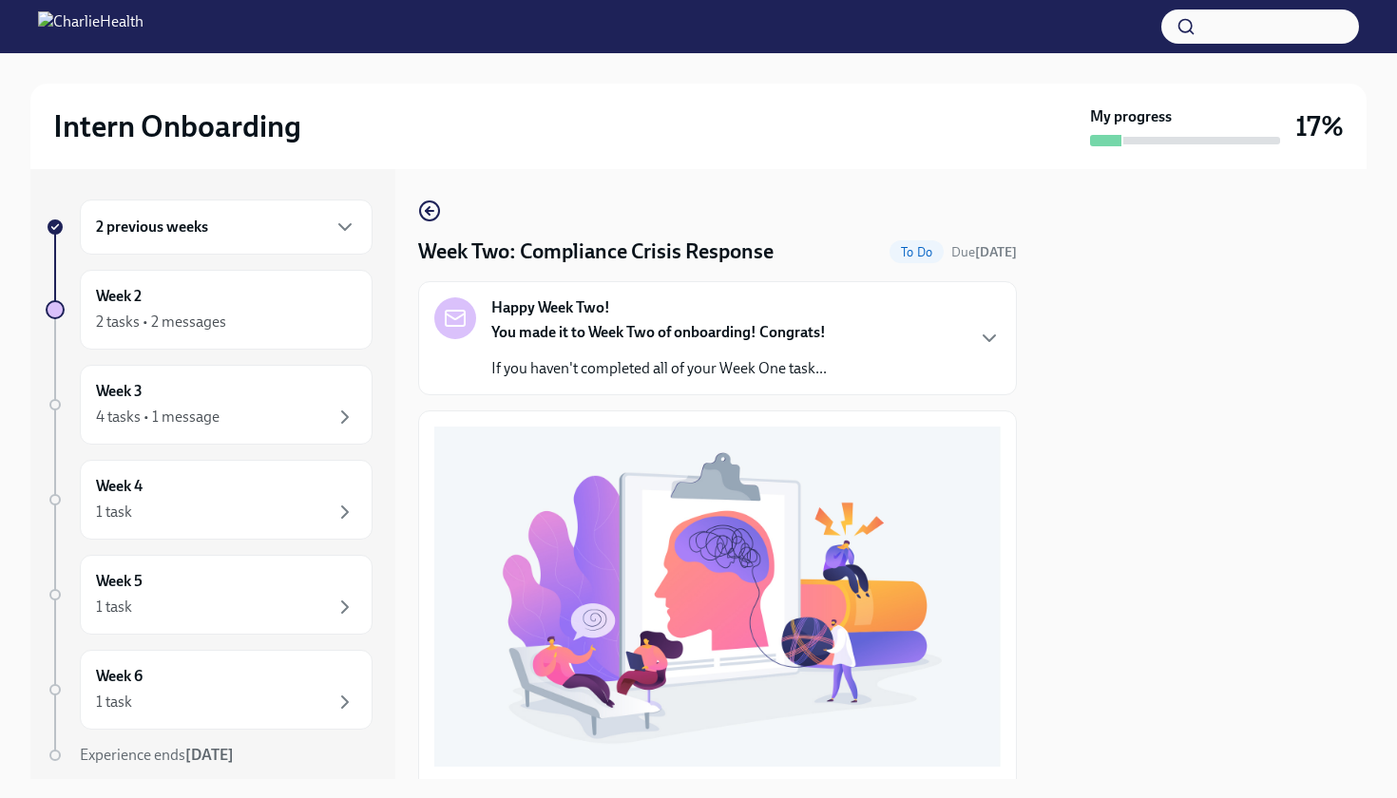
click at [931, 358] on div "Happy Week Two! You made it to Week Two of onboarding! Congrats! If you haven't…" at bounding box center [717, 338] width 566 height 82
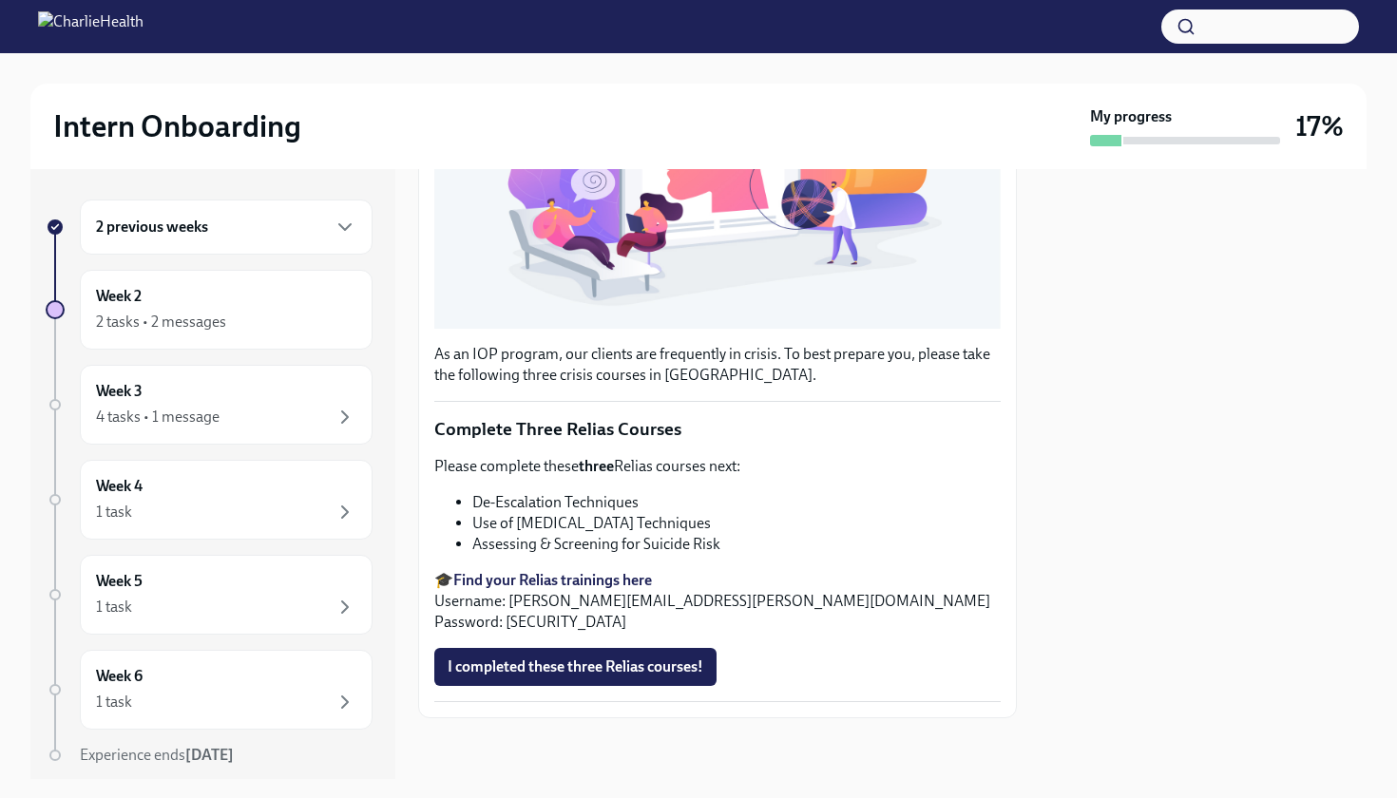
scroll to position [961, 0]
click at [279, 307] on div "Week 2 2 tasks • 2 messages" at bounding box center [226, 310] width 260 height 48
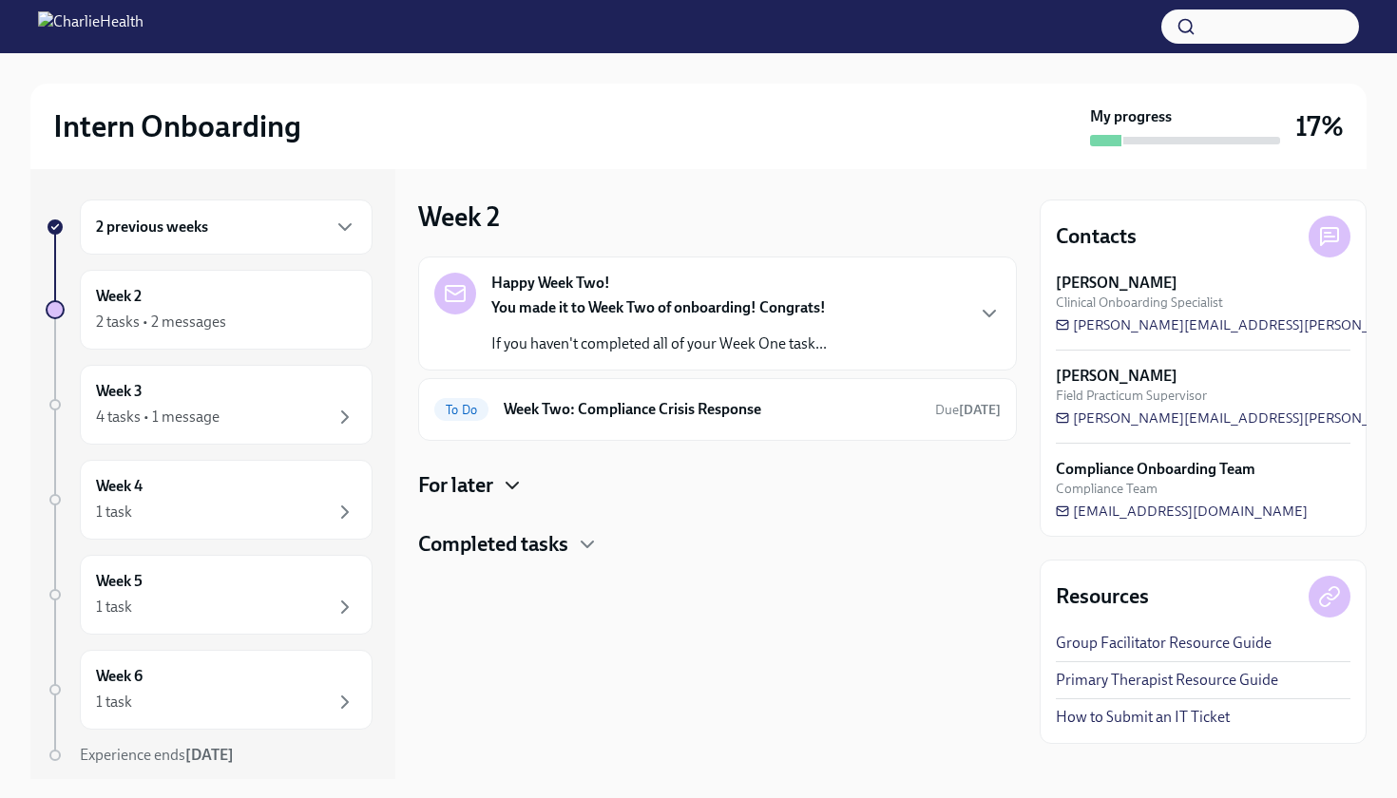
click at [519, 486] on icon "button" at bounding box center [512, 485] width 23 height 23
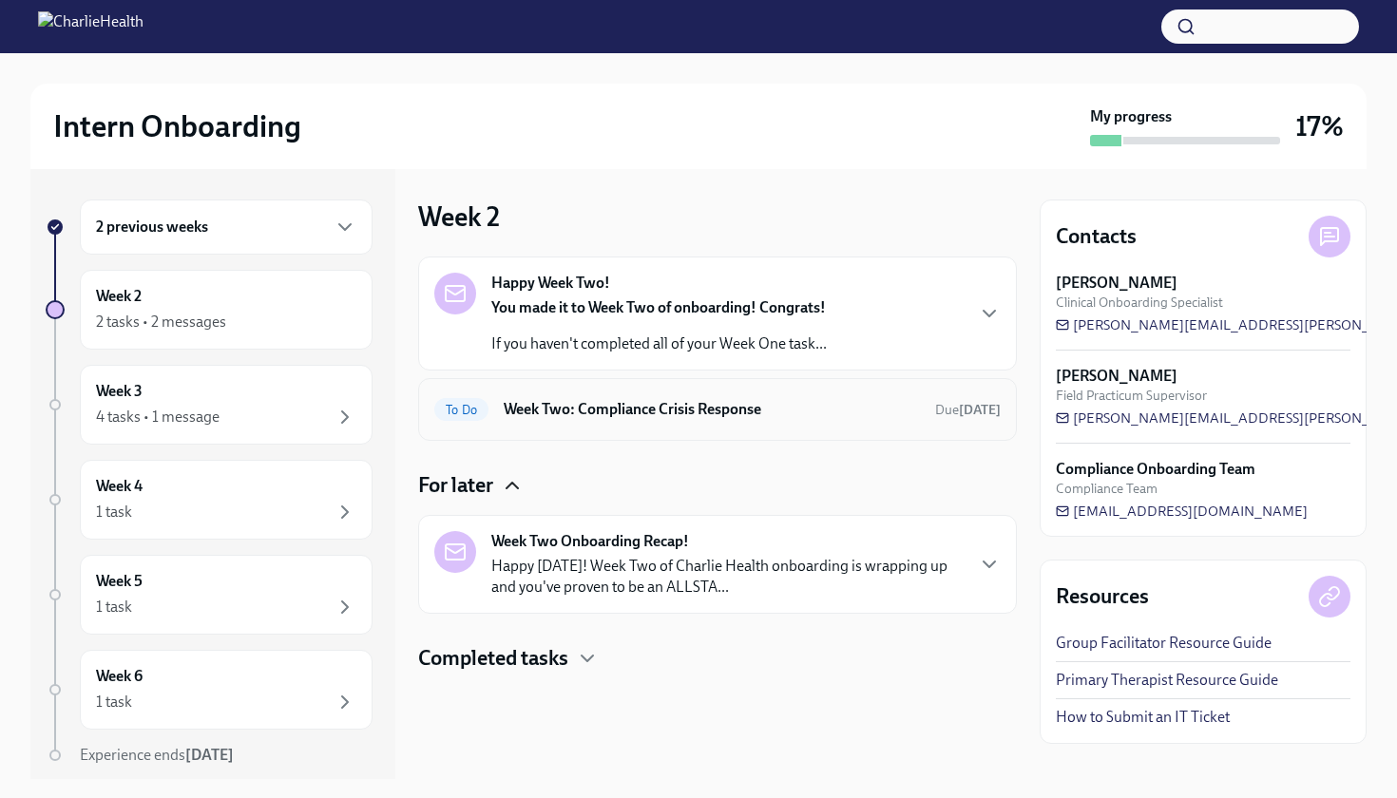
click at [560, 421] on div "To Do Week Two: Compliance Crisis Response Due [DATE]" at bounding box center [717, 409] width 566 height 30
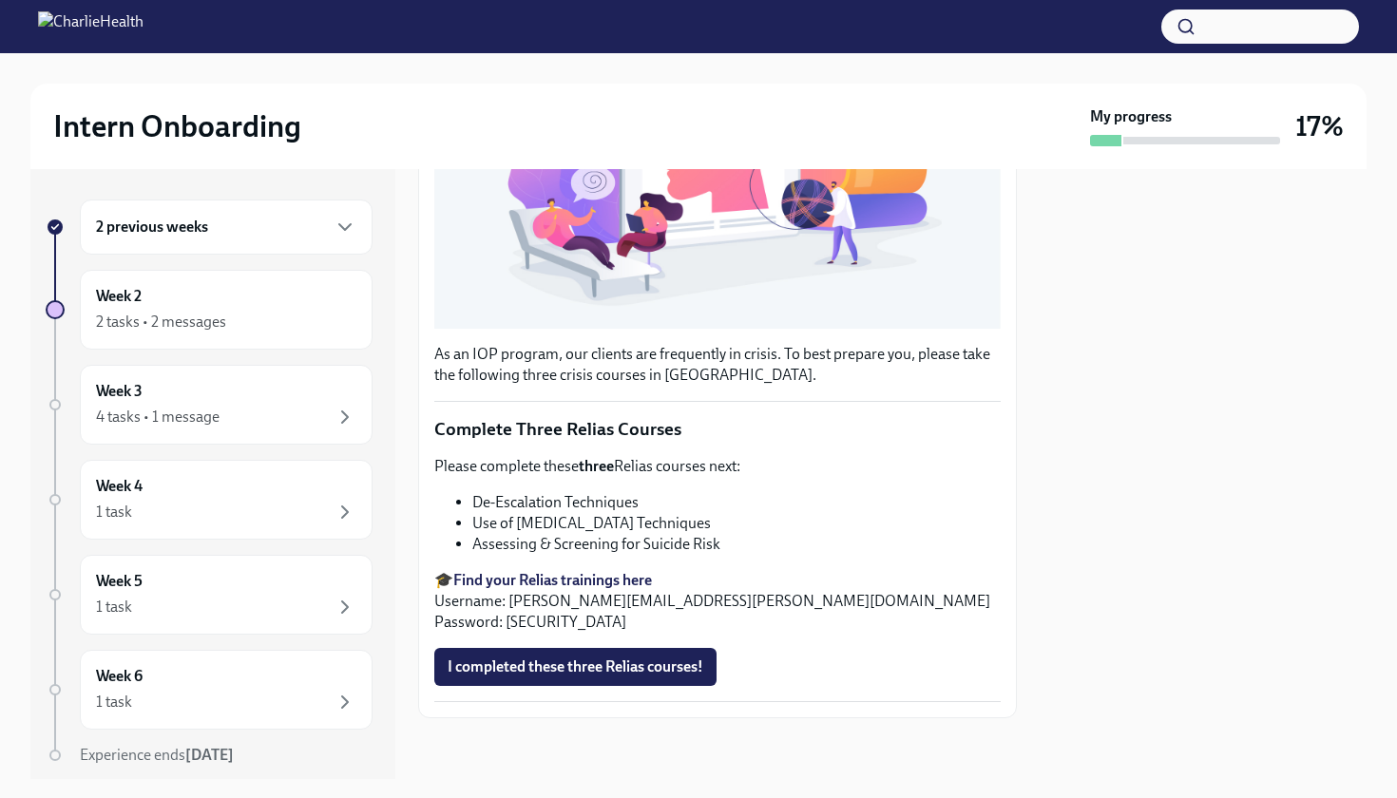
scroll to position [432, 0]
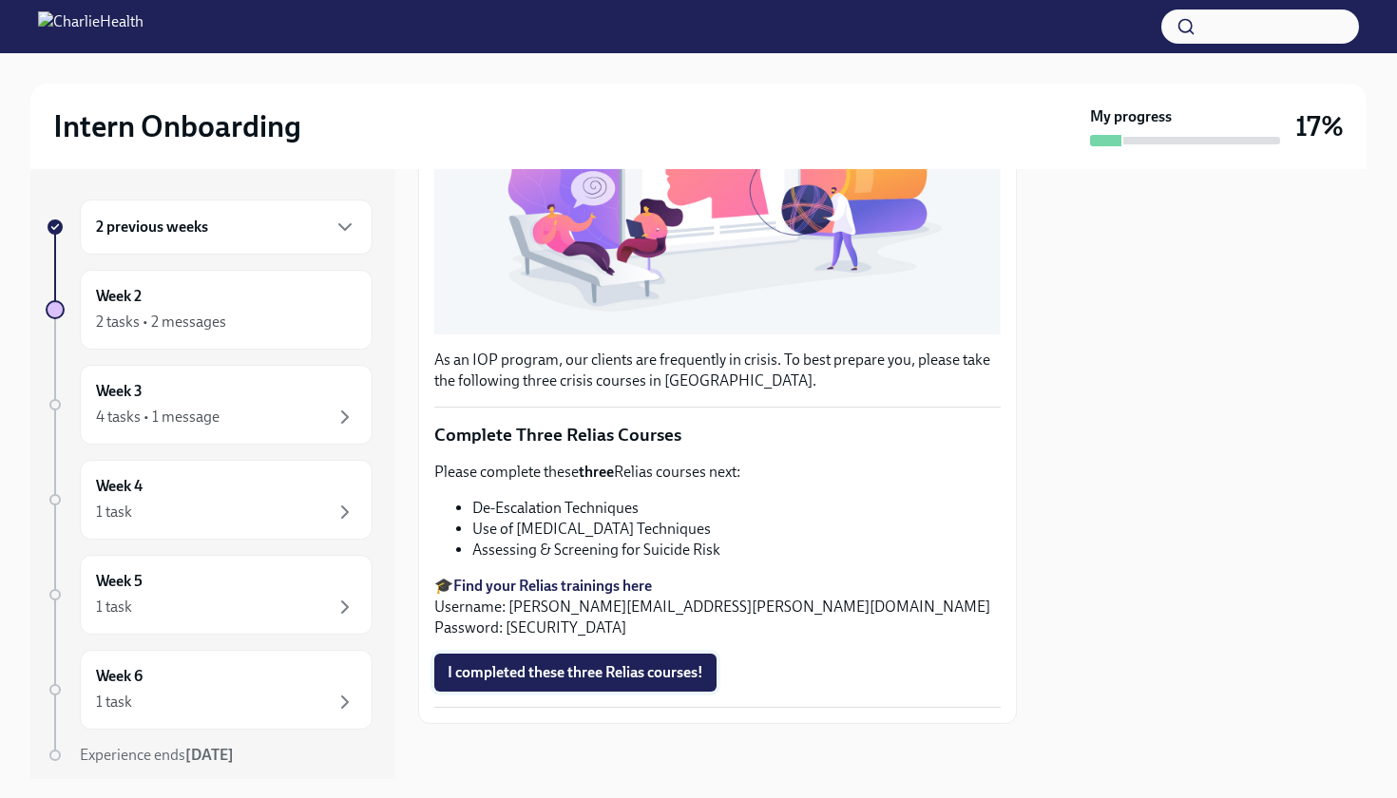
click at [595, 674] on span "I completed these three Relias courses!" at bounding box center [575, 672] width 256 height 19
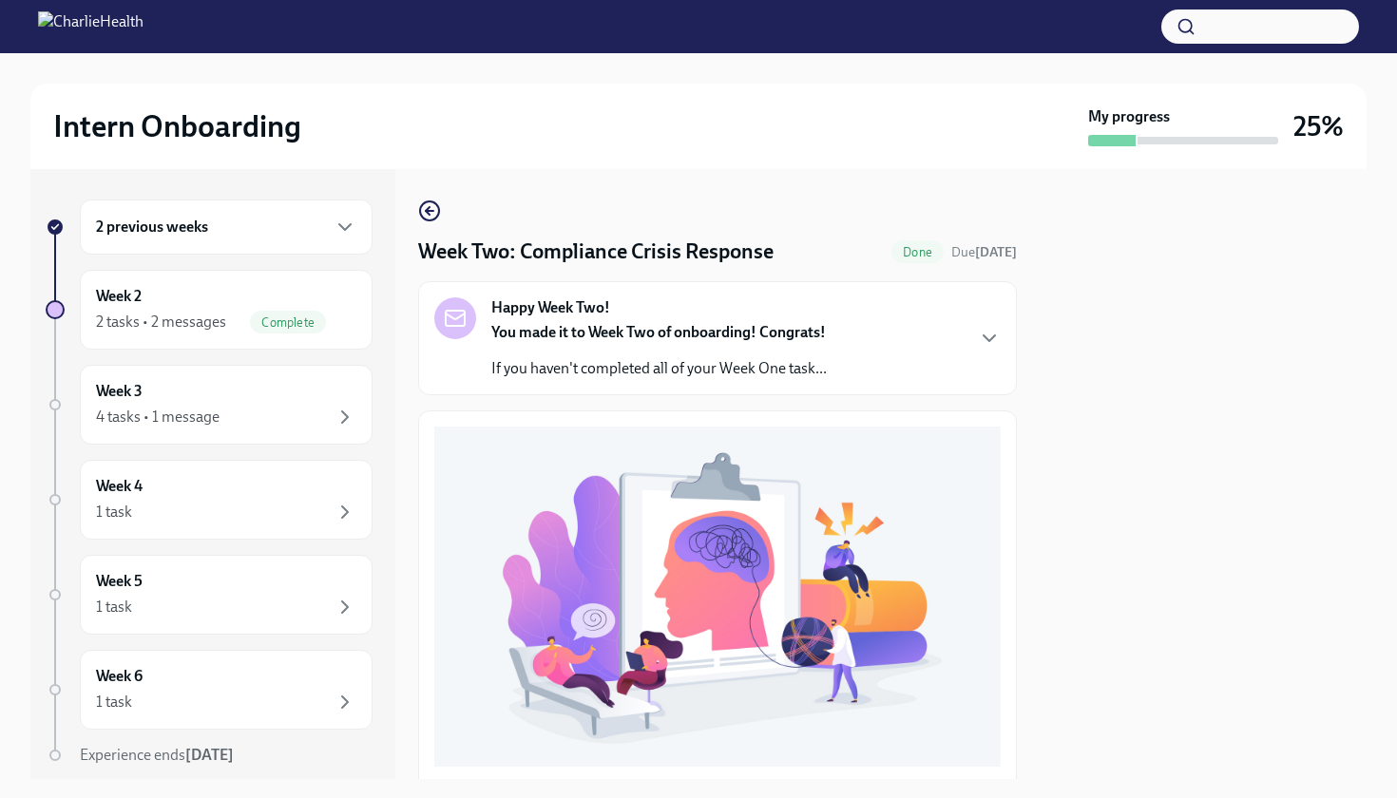
scroll to position [0, 0]
click at [281, 236] on div "2 previous weeks" at bounding box center [226, 227] width 260 height 23
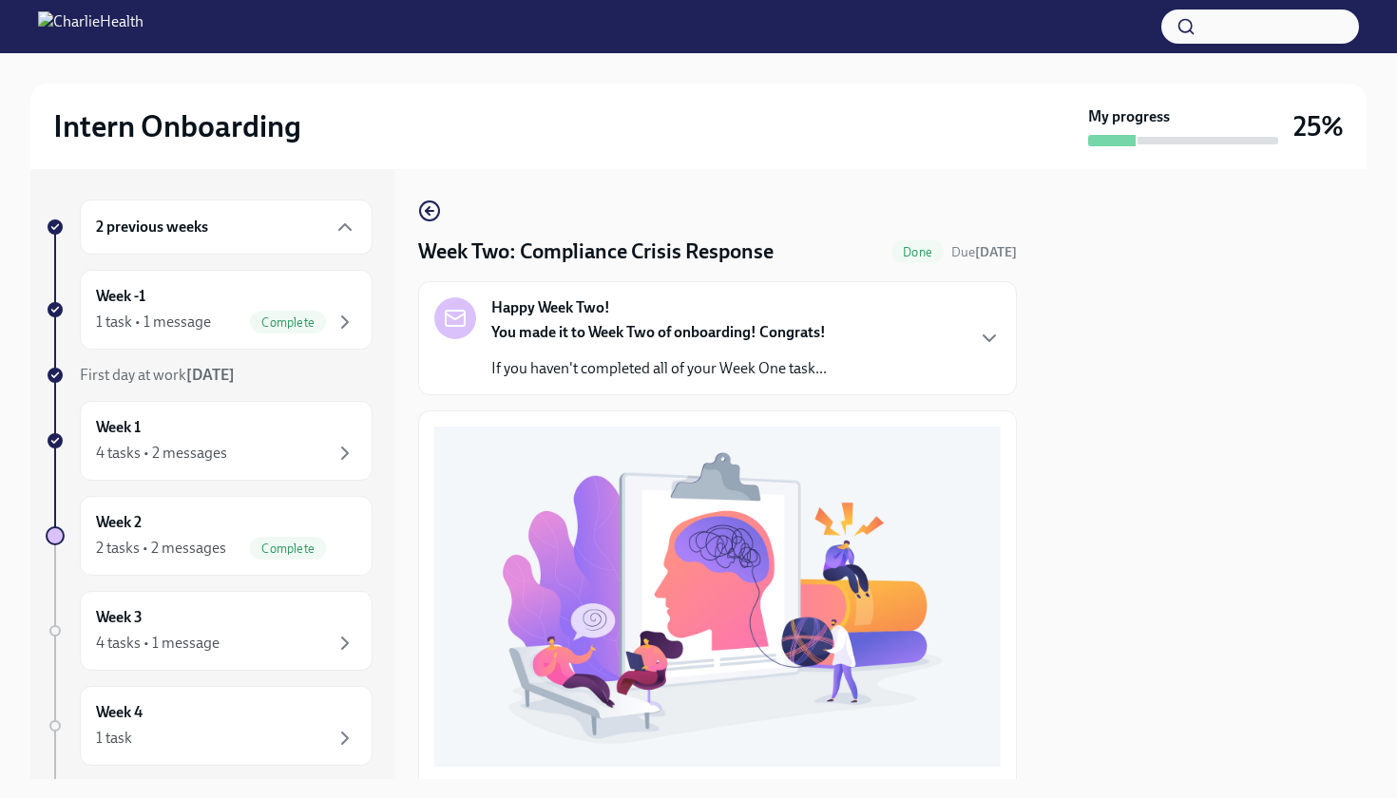
click at [280, 234] on div "2 previous weeks" at bounding box center [226, 227] width 260 height 23
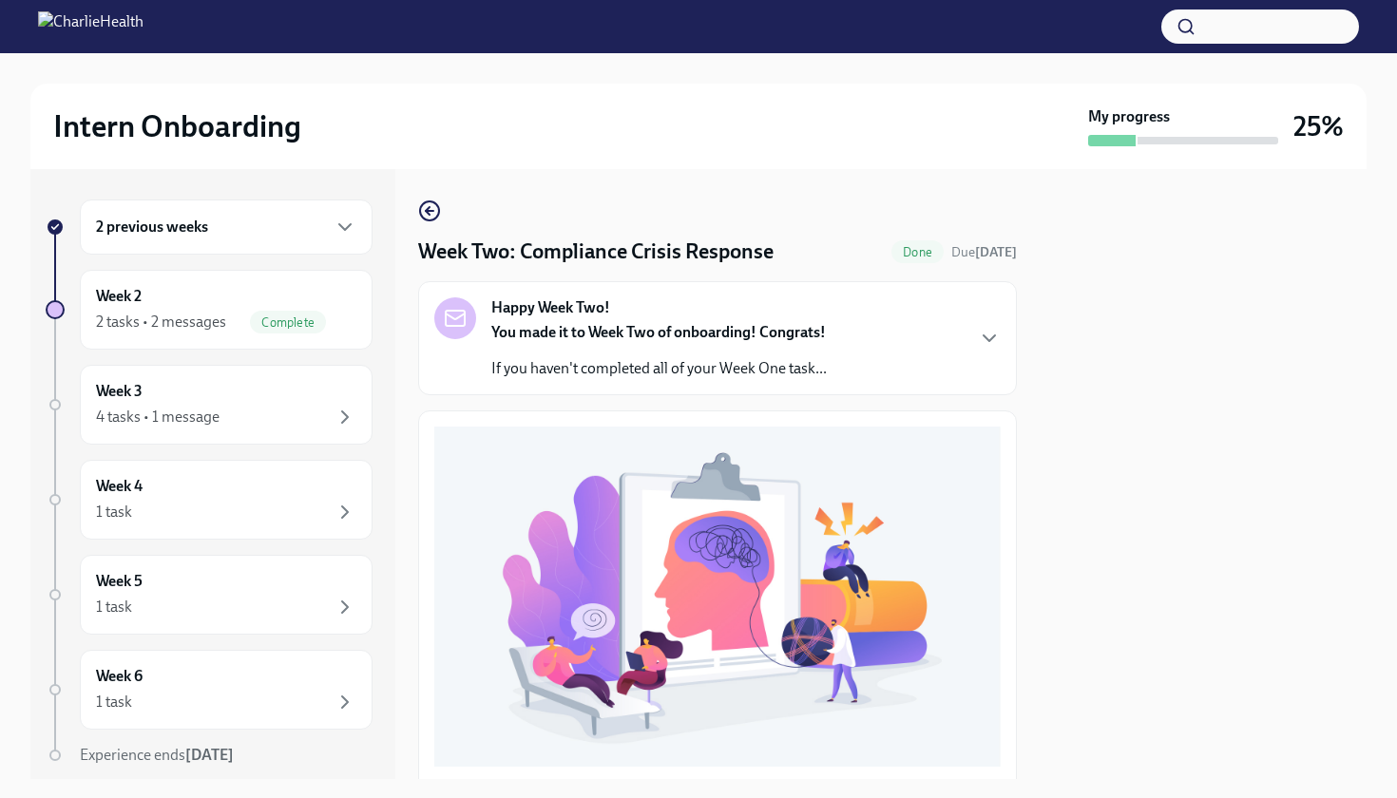
click at [280, 234] on div "2 previous weeks" at bounding box center [226, 227] width 260 height 23
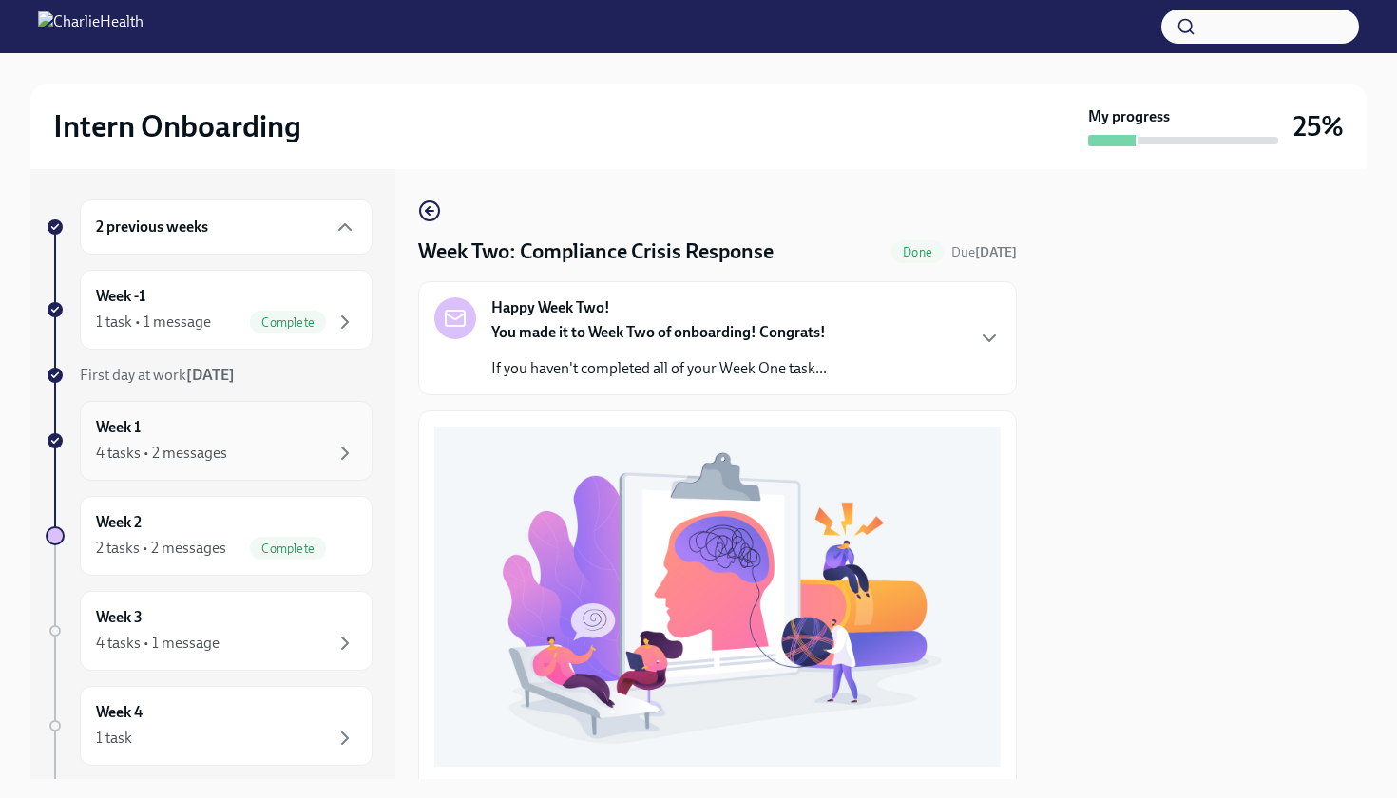
click at [301, 458] on div "4 tasks • 2 messages" at bounding box center [226, 453] width 260 height 23
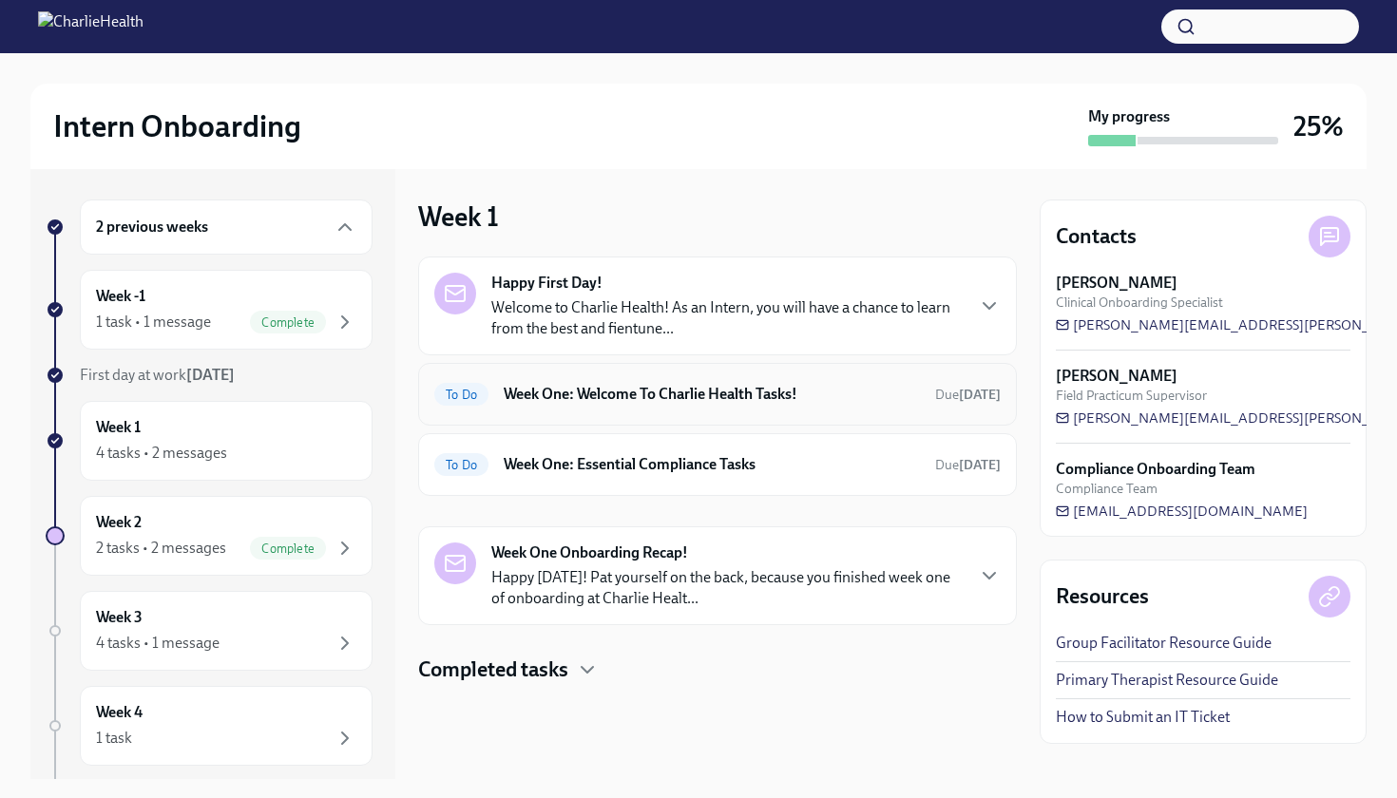
click at [732, 403] on h6 "Week One: Welcome To Charlie Health Tasks!" at bounding box center [712, 394] width 416 height 21
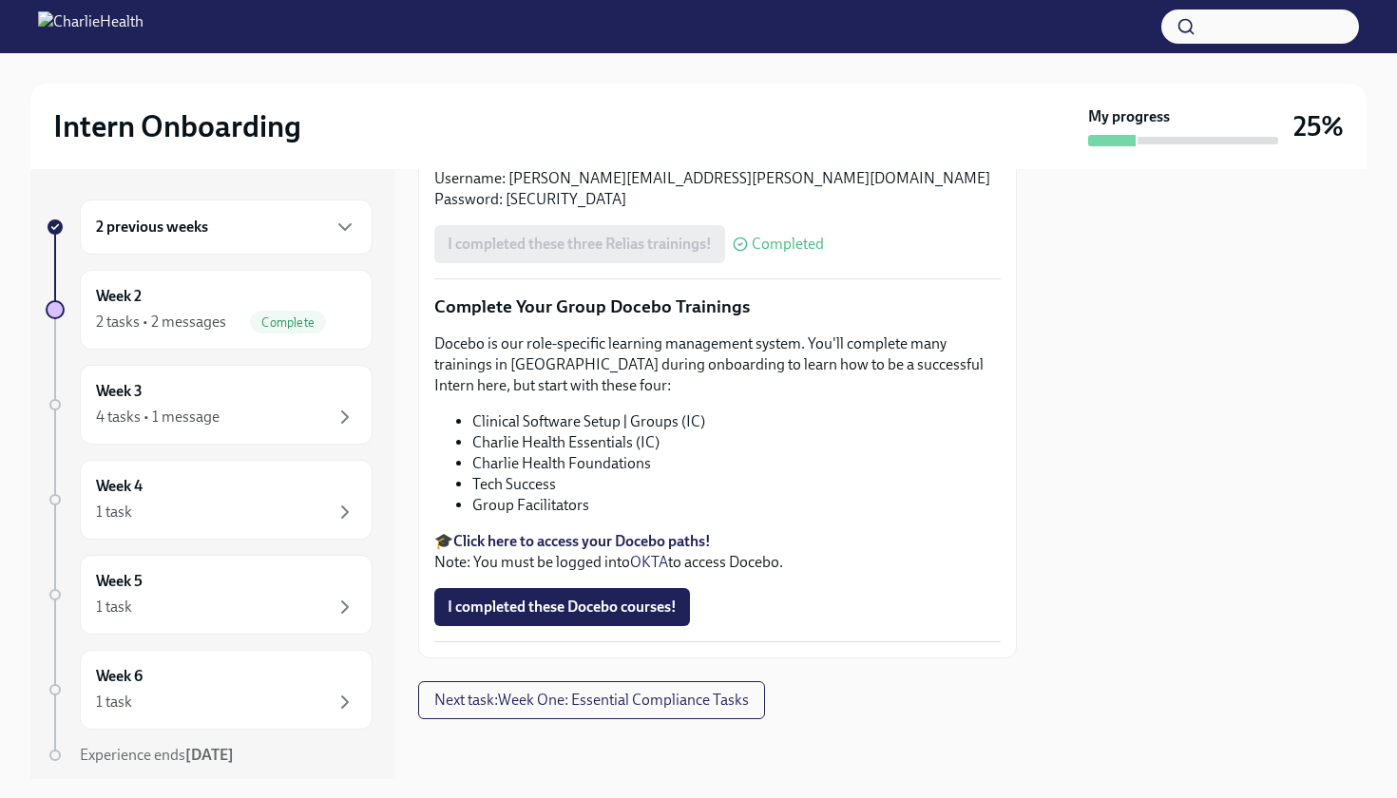
scroll to position [2197, 0]
click at [330, 408] on div "4 tasks • 1 message" at bounding box center [226, 417] width 260 height 23
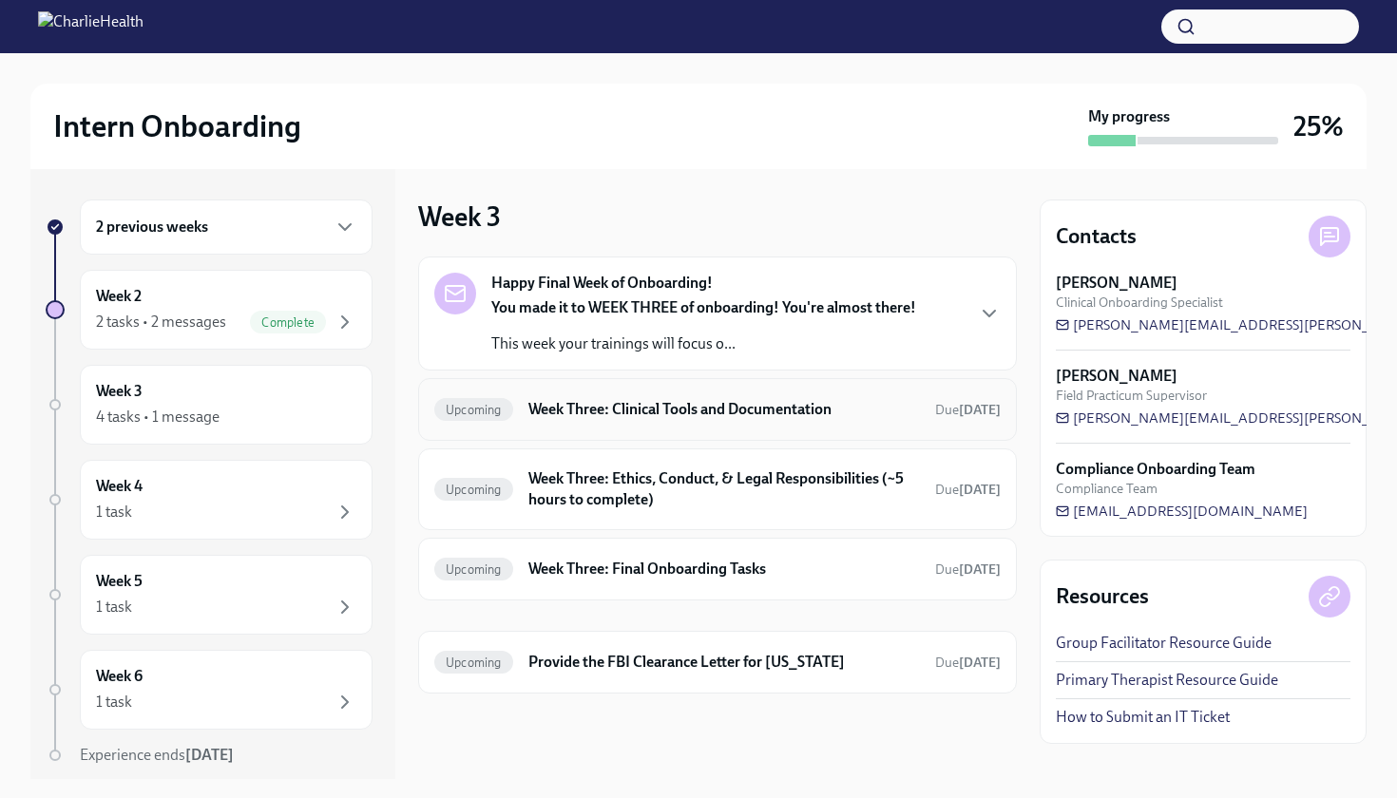
click at [865, 396] on div "Upcoming Week Three: Clinical Tools and Documentation Due [DATE]" at bounding box center [717, 409] width 566 height 30
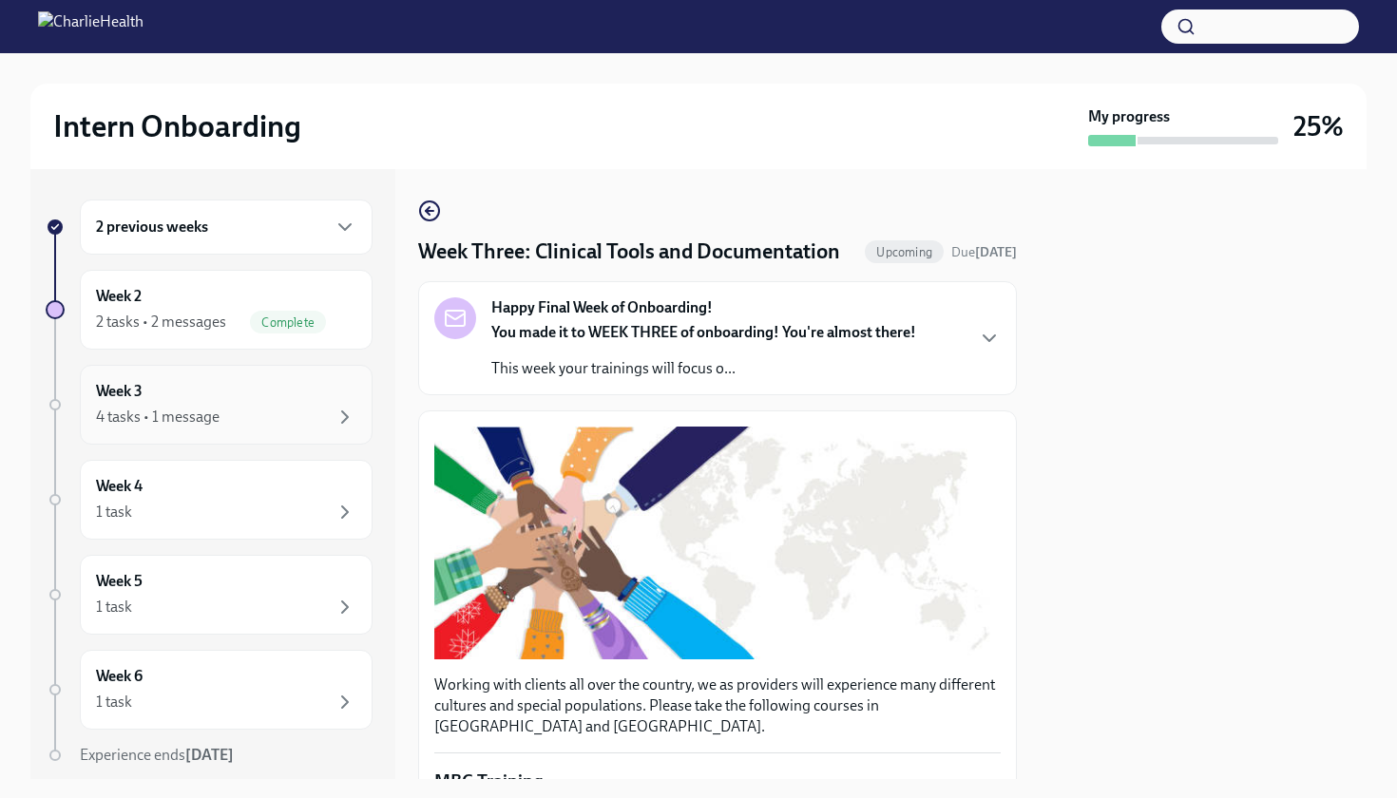
click at [295, 414] on div "4 tasks • 1 message" at bounding box center [226, 417] width 260 height 23
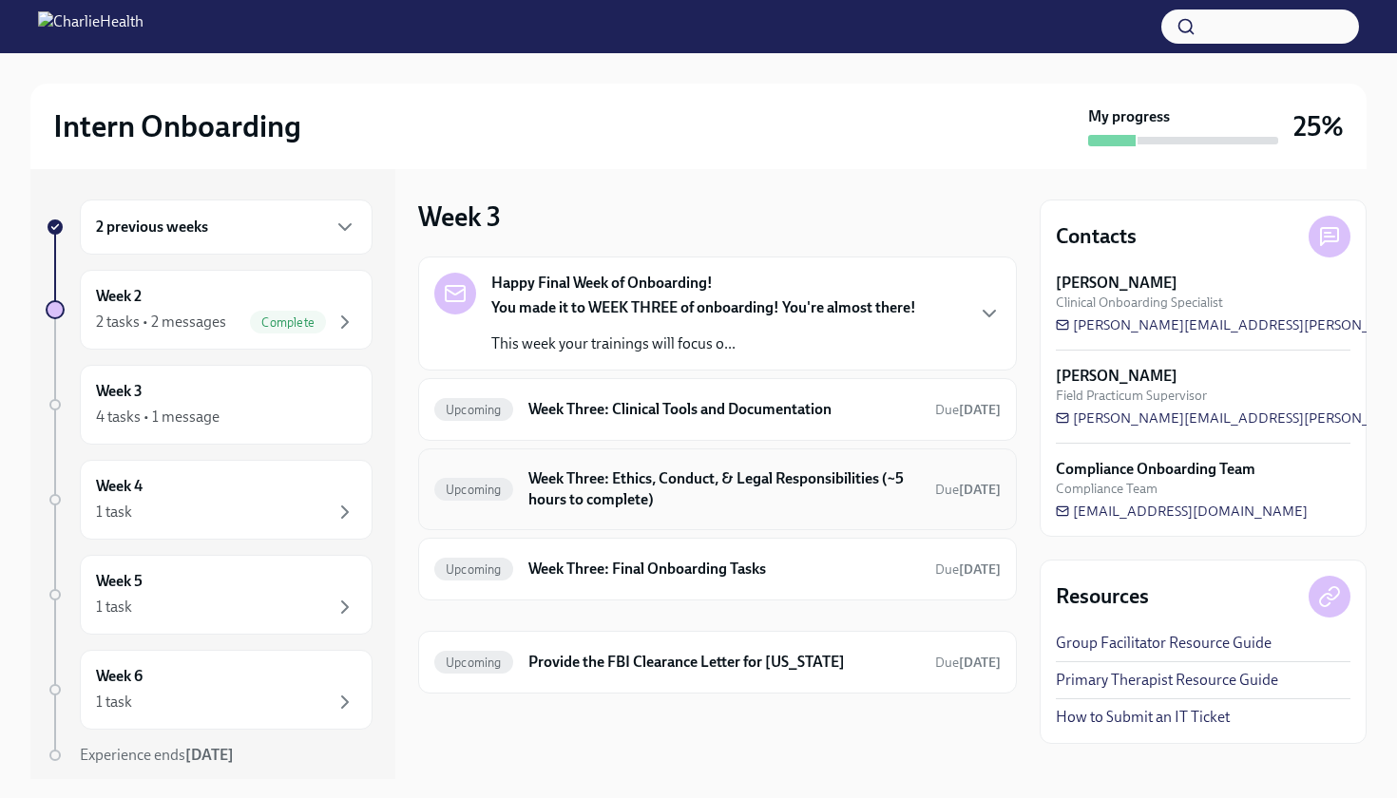
click at [752, 496] on h6 "Week Three: Ethics, Conduct, & Legal Responsibilities (~5 hours to complete)" at bounding box center [723, 489] width 391 height 42
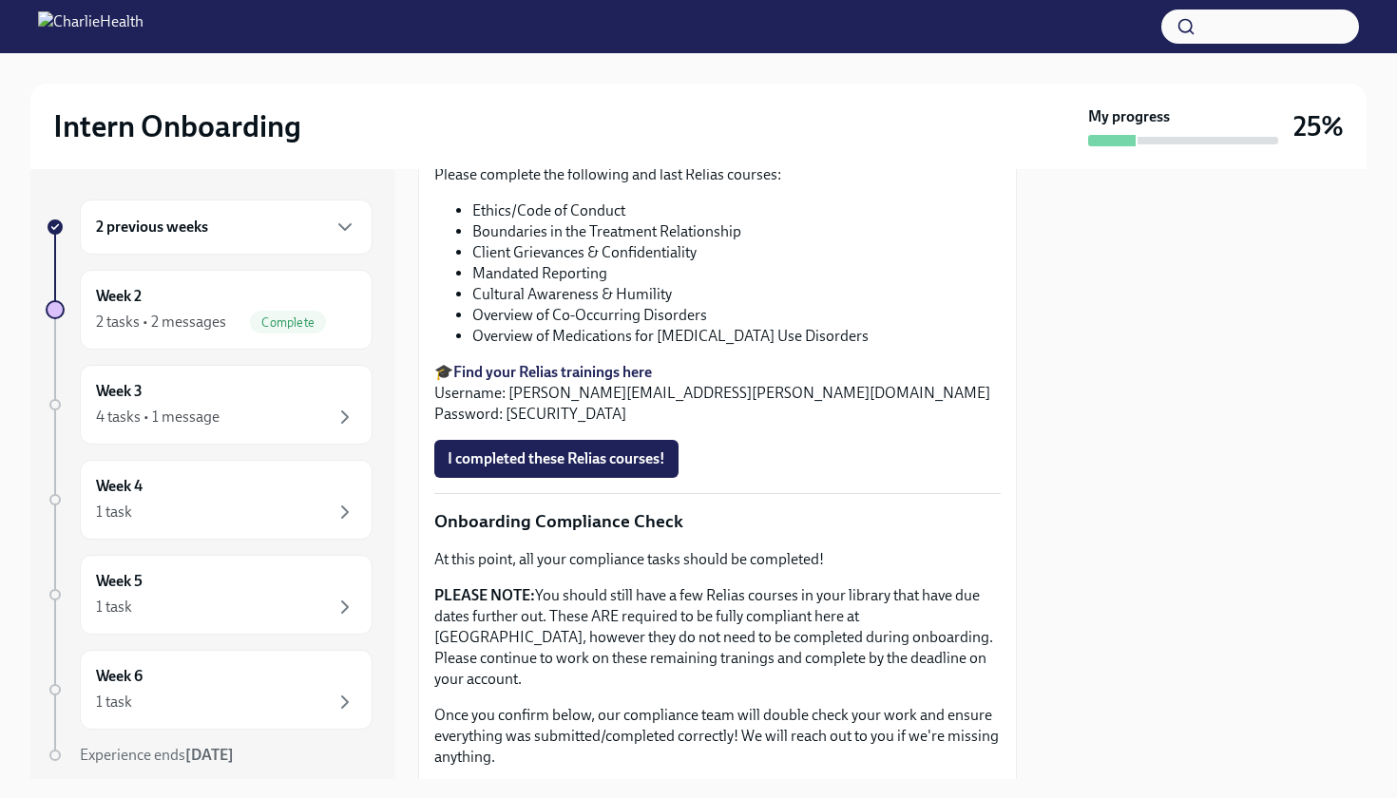
scroll to position [798, 0]
